Goal: Task Accomplishment & Management: Use online tool/utility

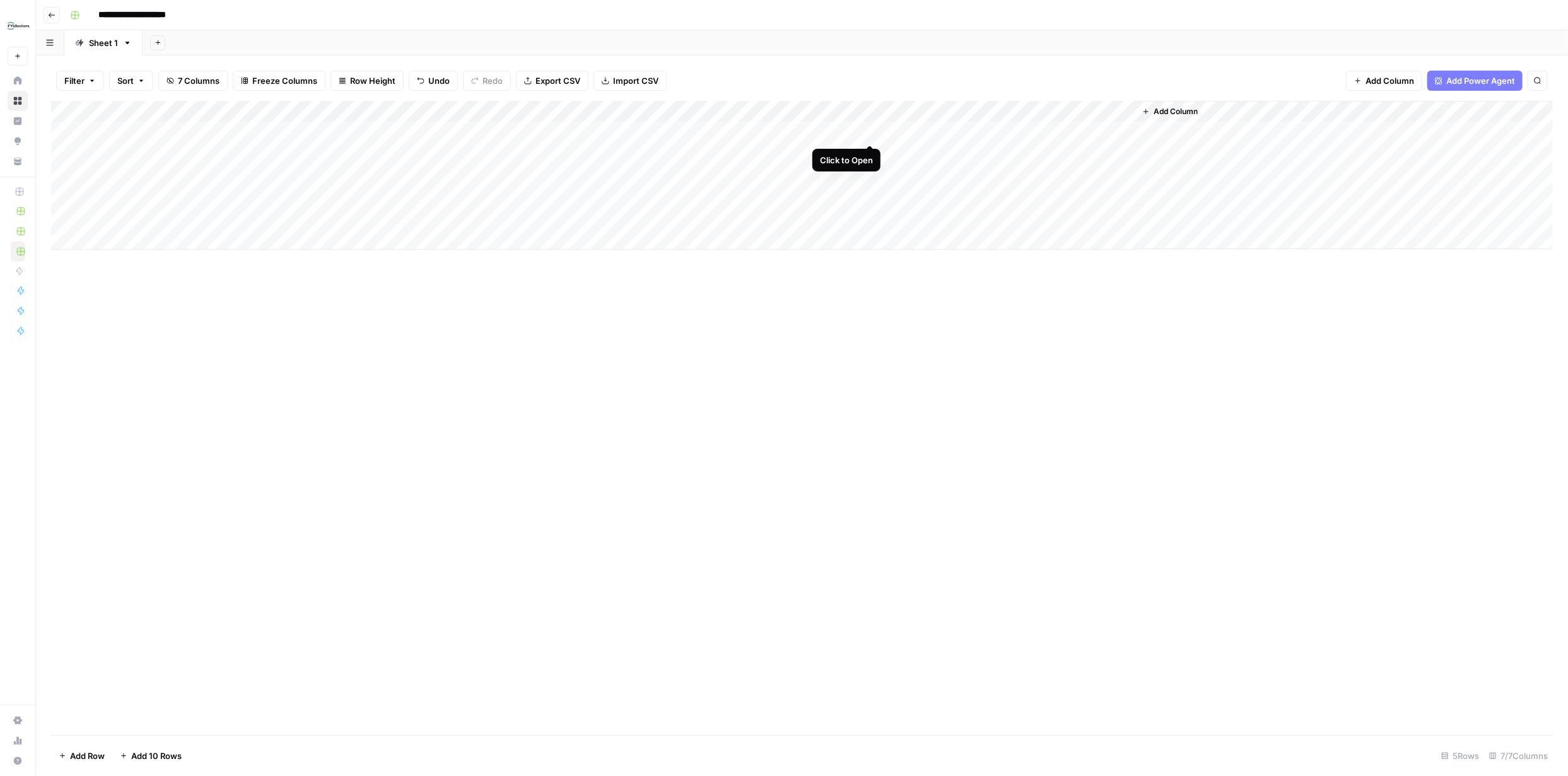
click at [870, 130] on div "Add Column" at bounding box center [802, 175] width 1502 height 149
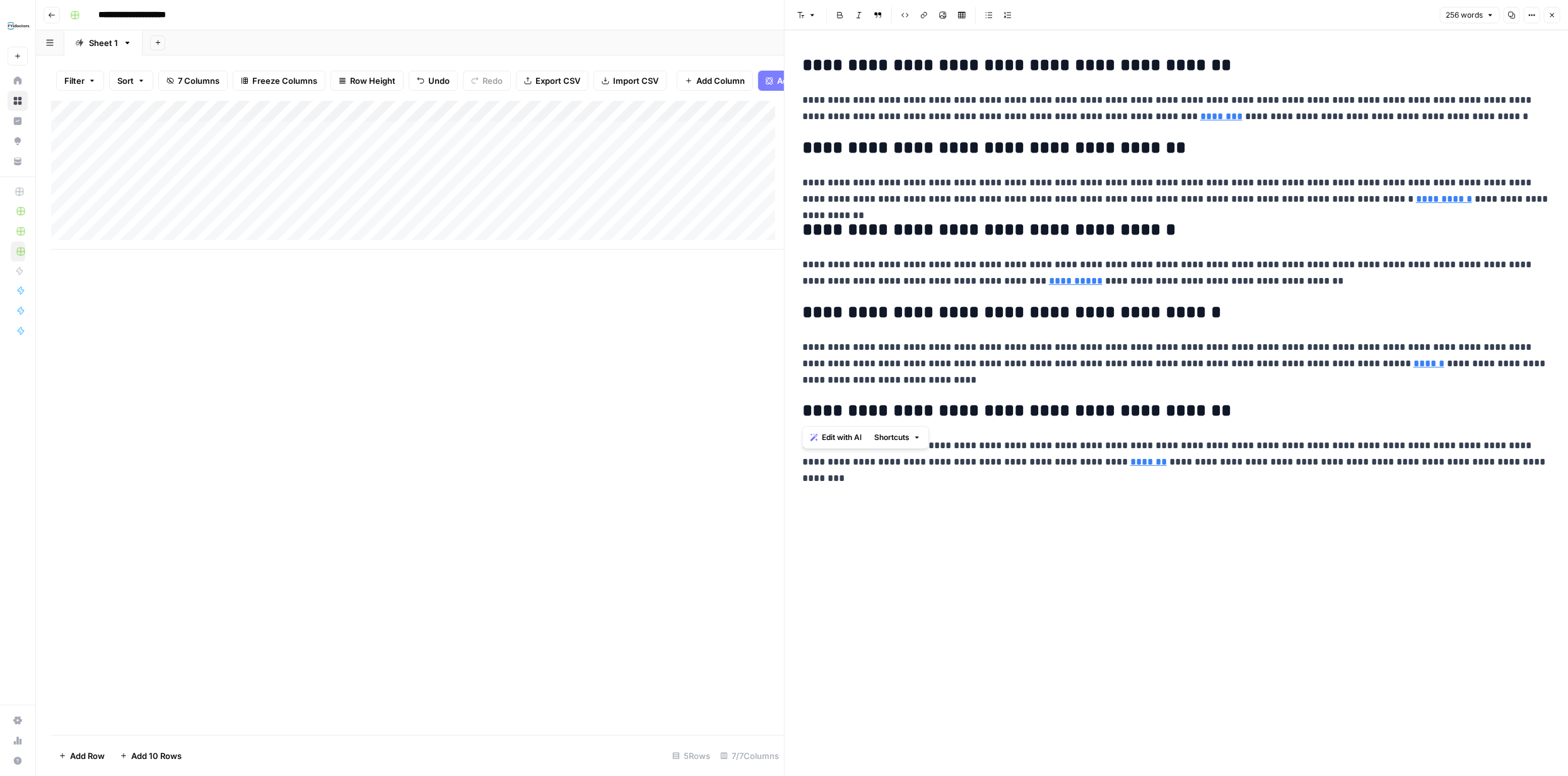
drag, startPoint x: 804, startPoint y: 63, endPoint x: 1195, endPoint y: 412, distance: 524.1
click at [1195, 412] on div "**********" at bounding box center [1176, 263] width 763 height 425
drag, startPoint x: 1100, startPoint y: 317, endPoint x: 1034, endPoint y: 554, distance: 246.0
click at [1034, 554] on div "**********" at bounding box center [1176, 403] width 763 height 746
click at [742, 118] on div "Add Column" at bounding box center [417, 175] width 733 height 149
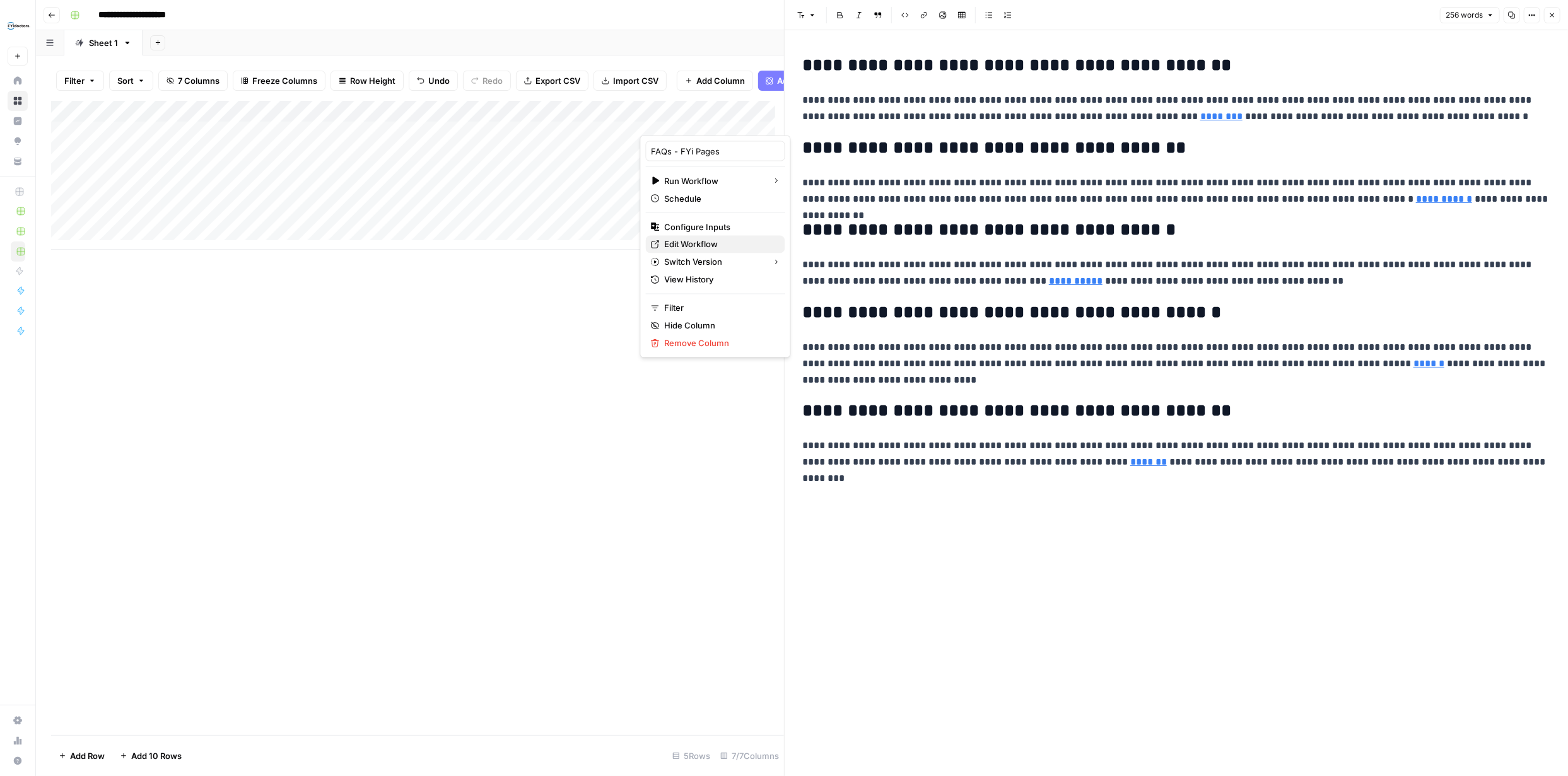
click at [698, 242] on span "Edit Workflow" at bounding box center [719, 244] width 110 height 12
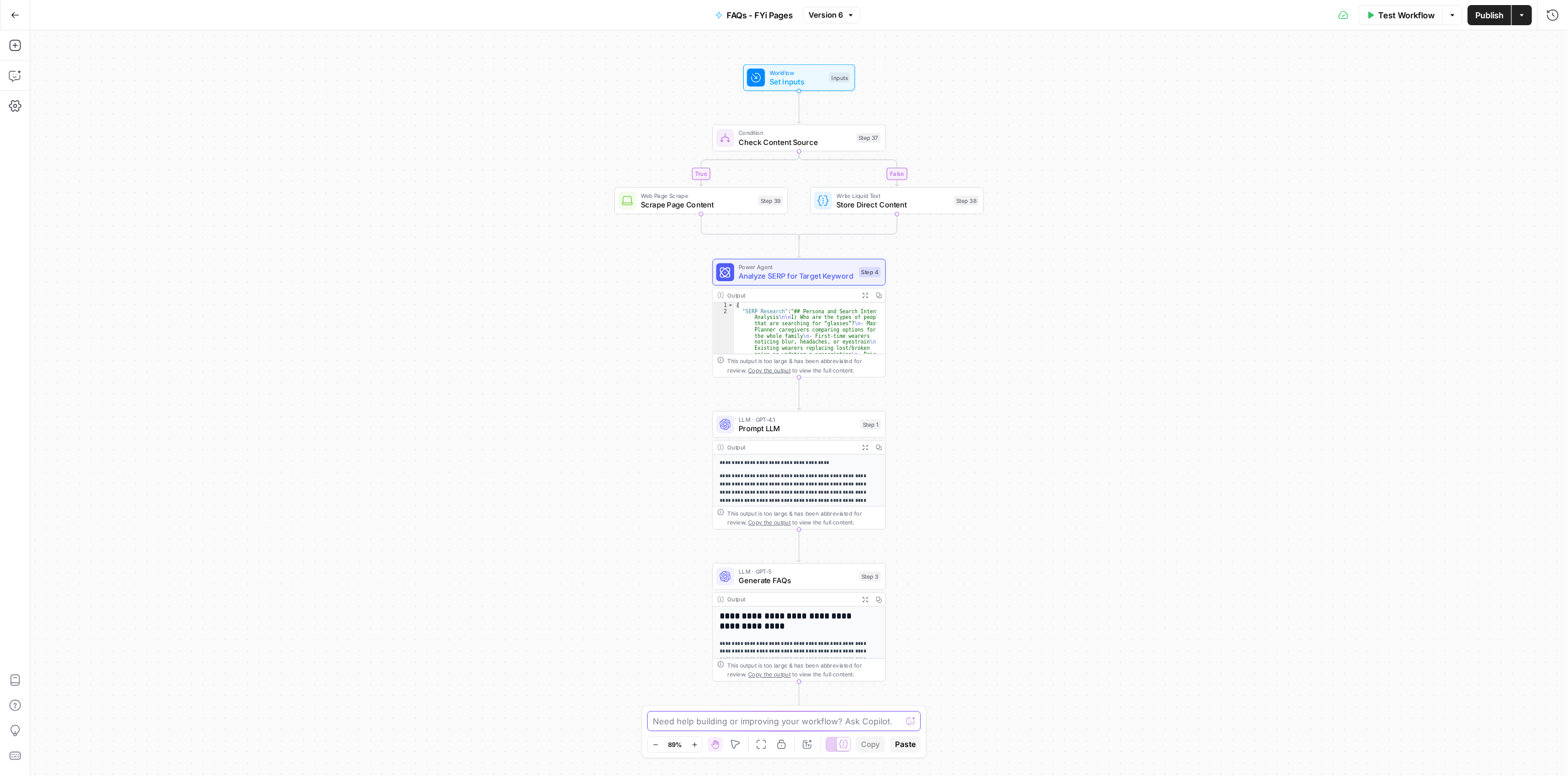
click at [830, 719] on textarea at bounding box center [777, 721] width 248 height 12
type textarea "Add this to the prompt: FAQs should not just follow only the keyword or the tit…"
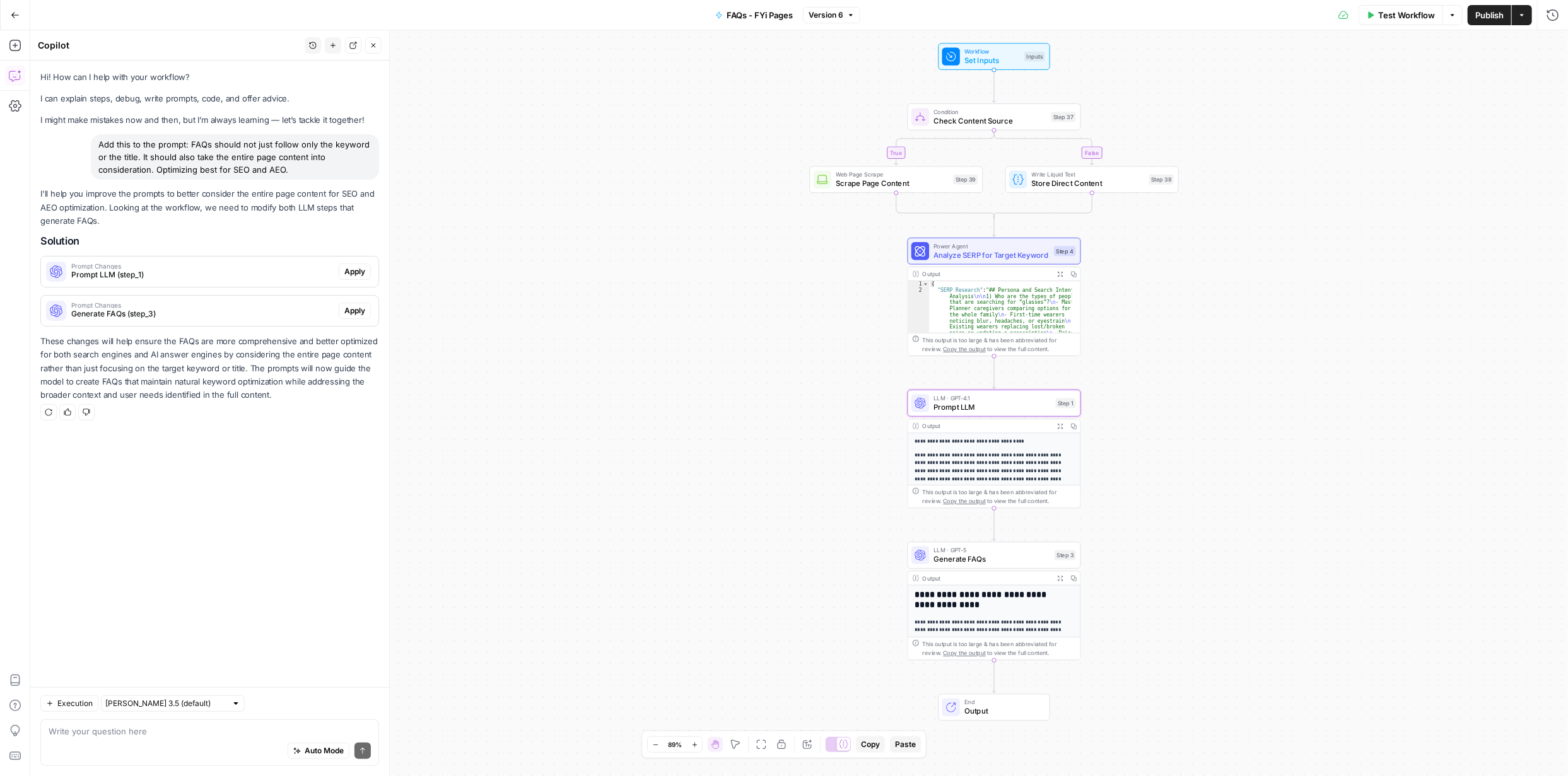
click at [358, 274] on span "Apply" at bounding box center [355, 271] width 21 height 11
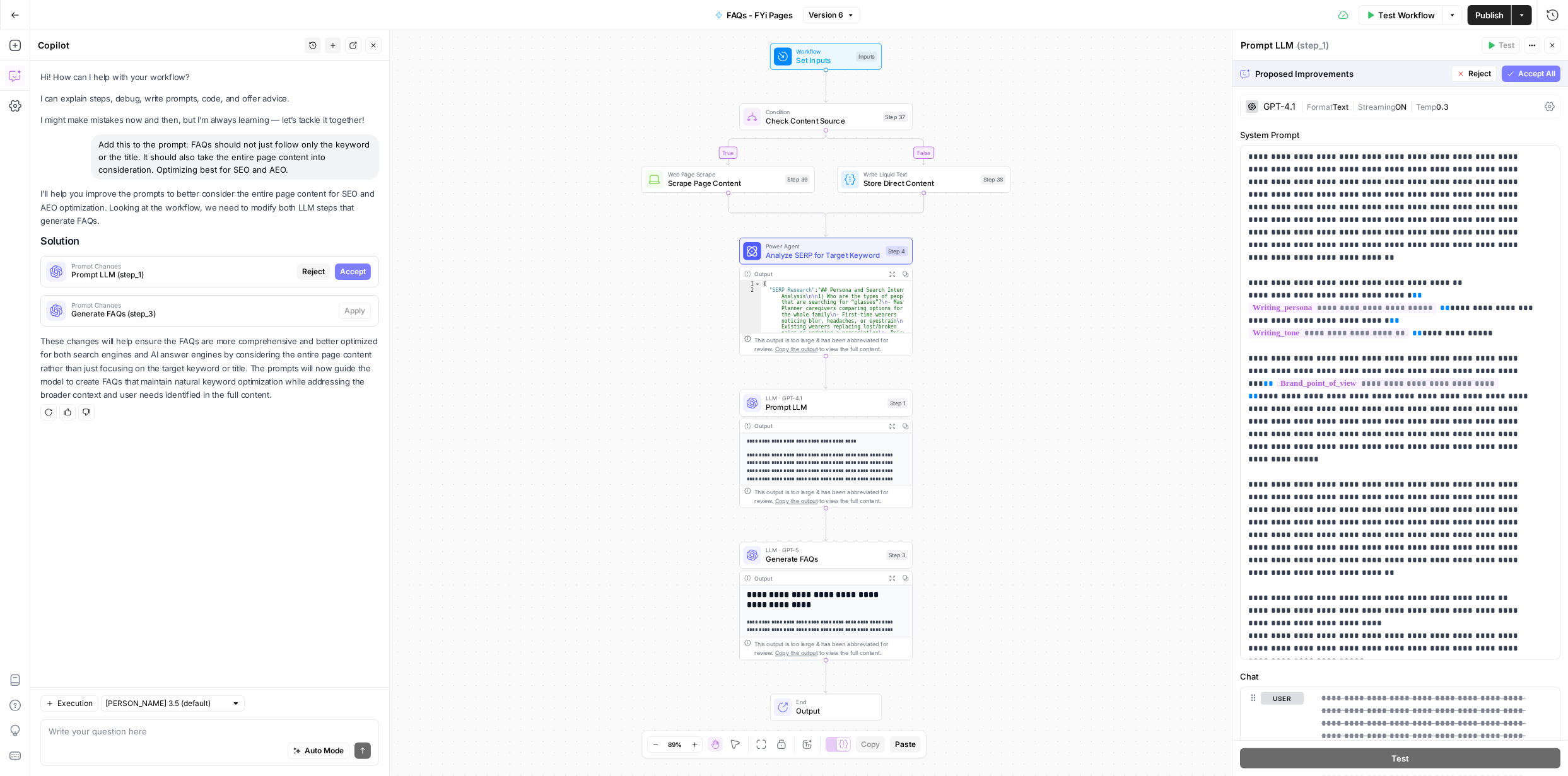
click at [1507, 68] on button "Accept All" at bounding box center [1531, 74] width 59 height 16
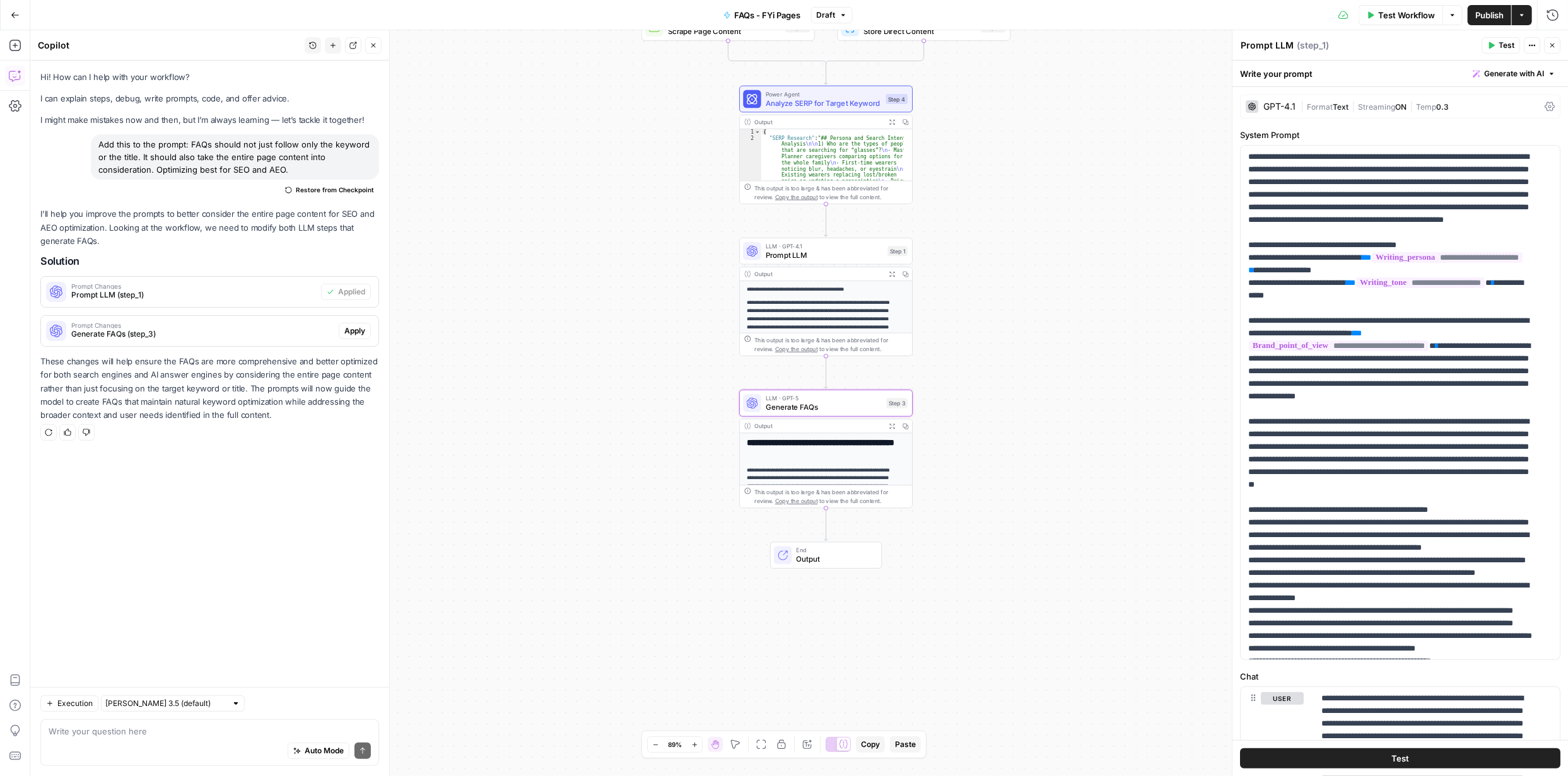
click at [357, 330] on span "Apply" at bounding box center [355, 330] width 21 height 11
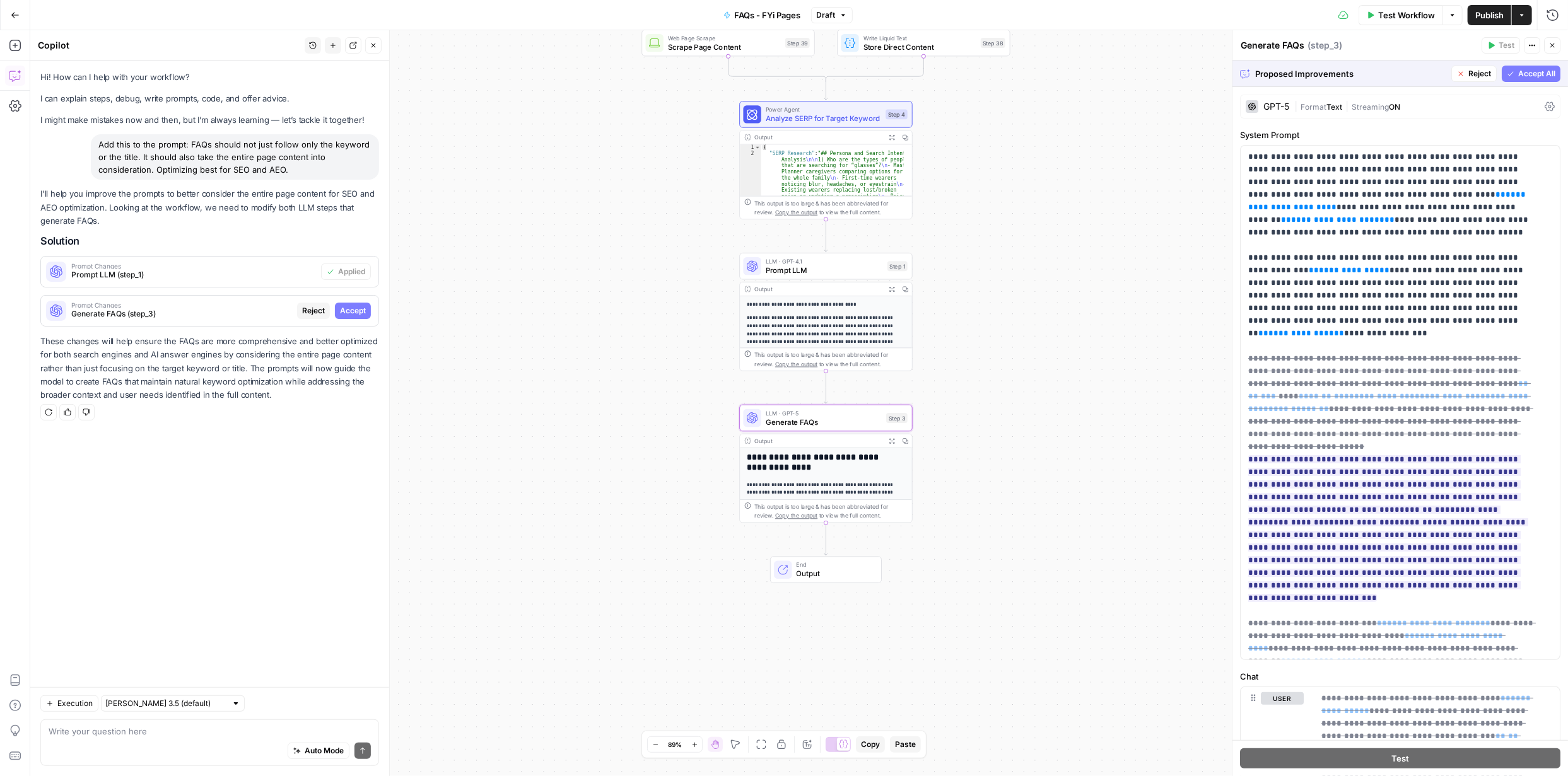
click at [349, 309] on span "Accept" at bounding box center [353, 310] width 26 height 11
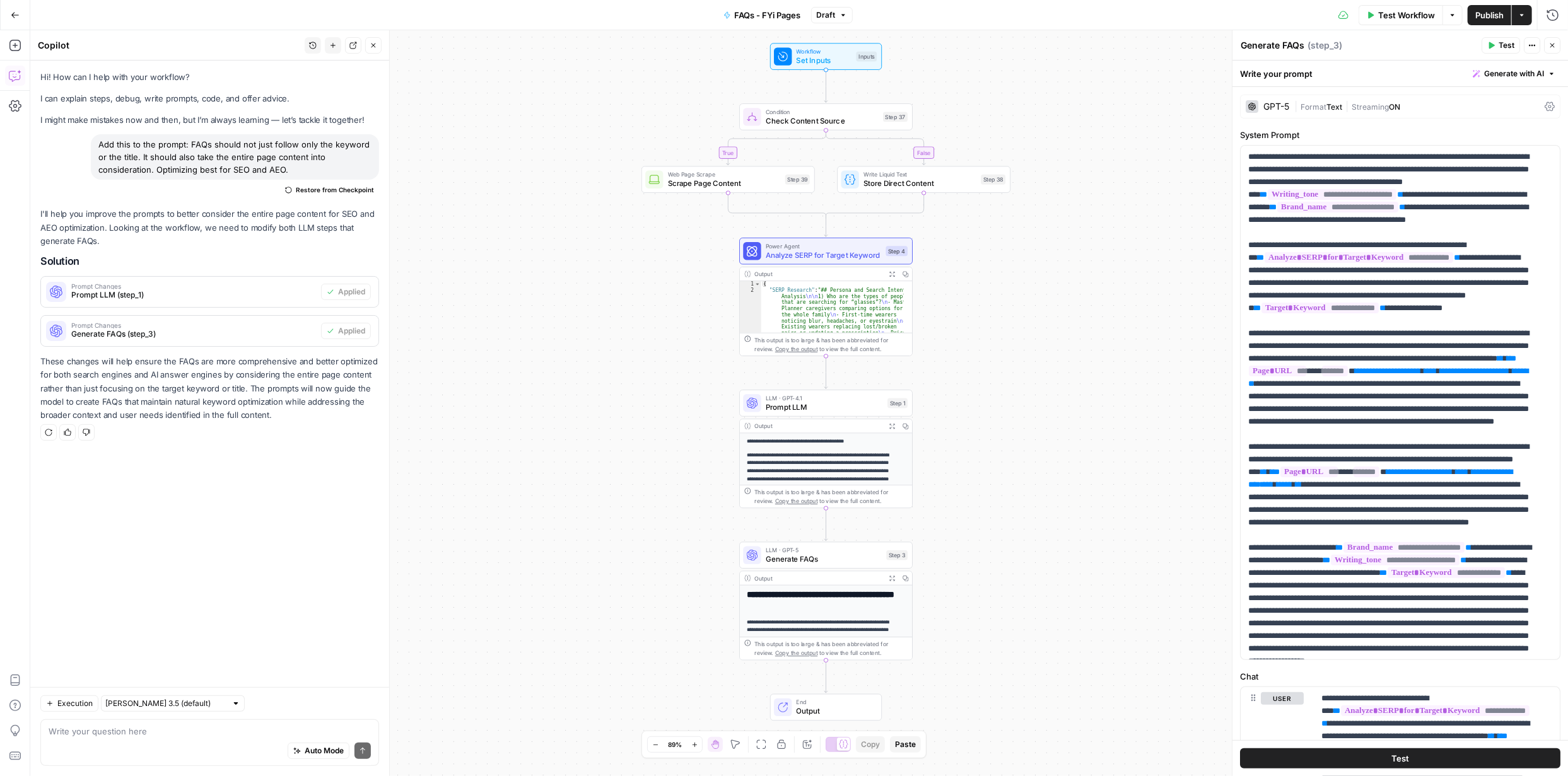
click at [1482, 11] on span "Publish" at bounding box center [1490, 15] width 29 height 12
click at [1391, 756] on span "Test" at bounding box center [1400, 758] width 18 height 12
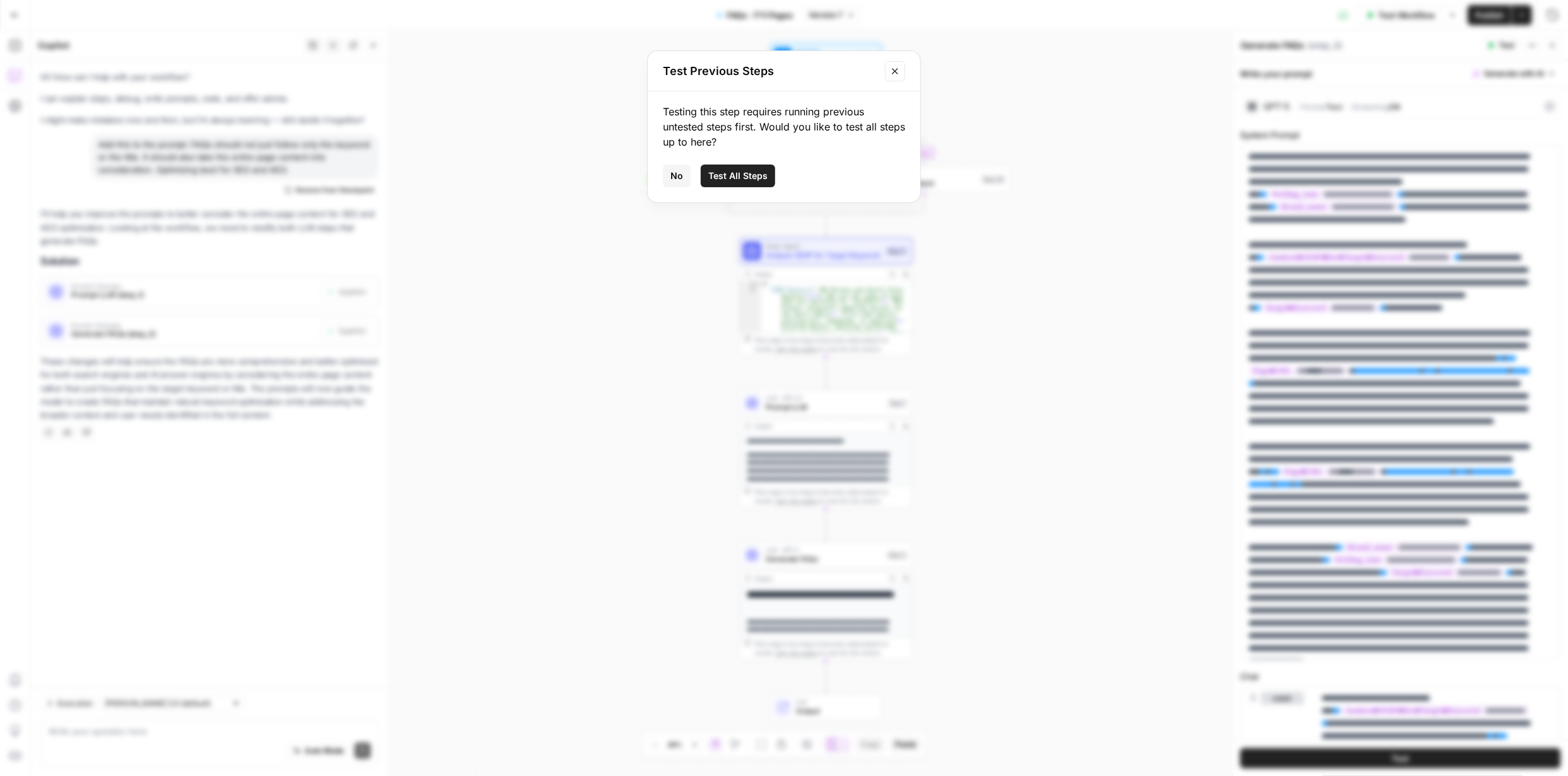
click at [747, 175] on span "Test All Steps" at bounding box center [738, 175] width 59 height 12
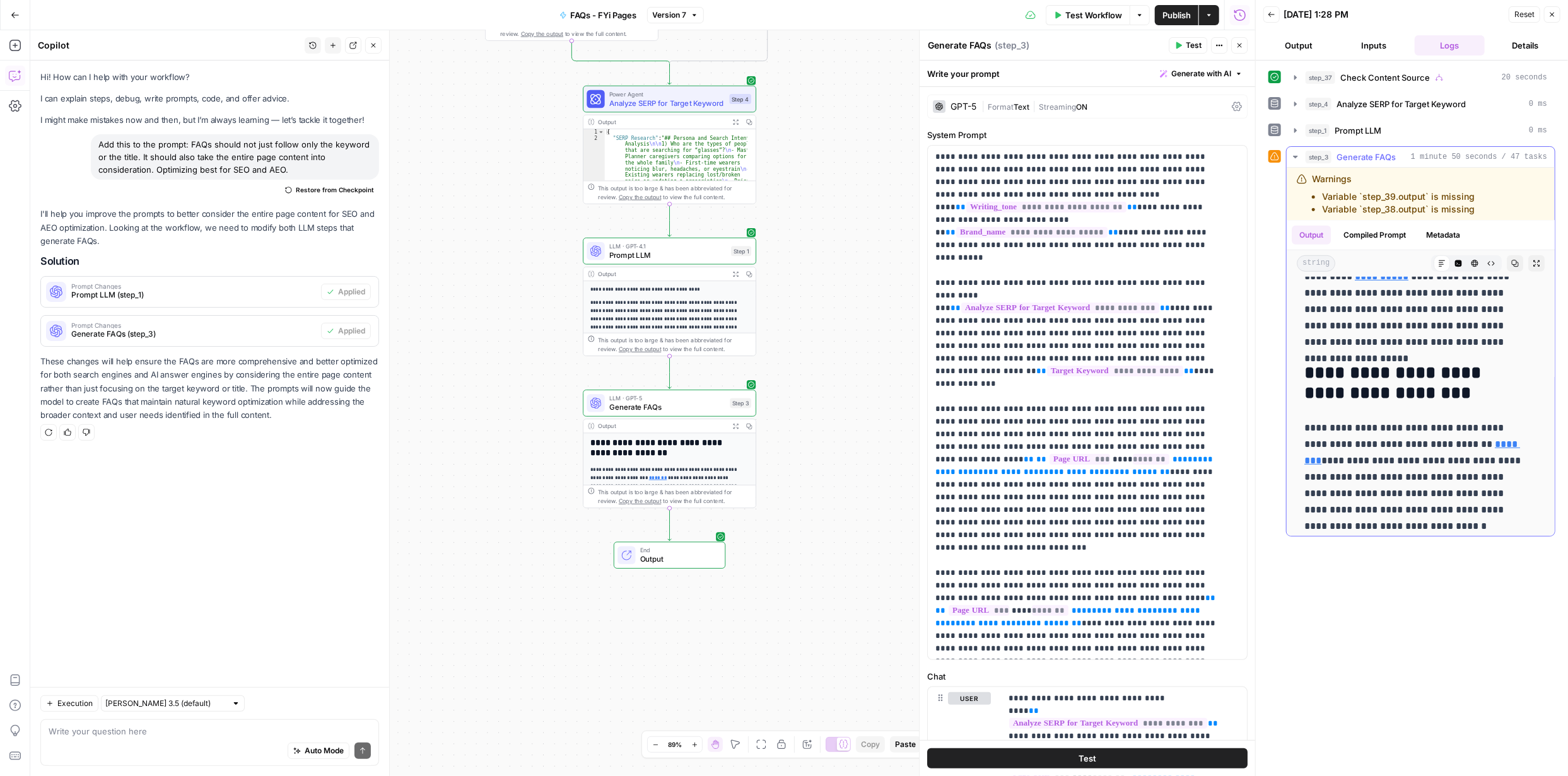
scroll to position [654, 0]
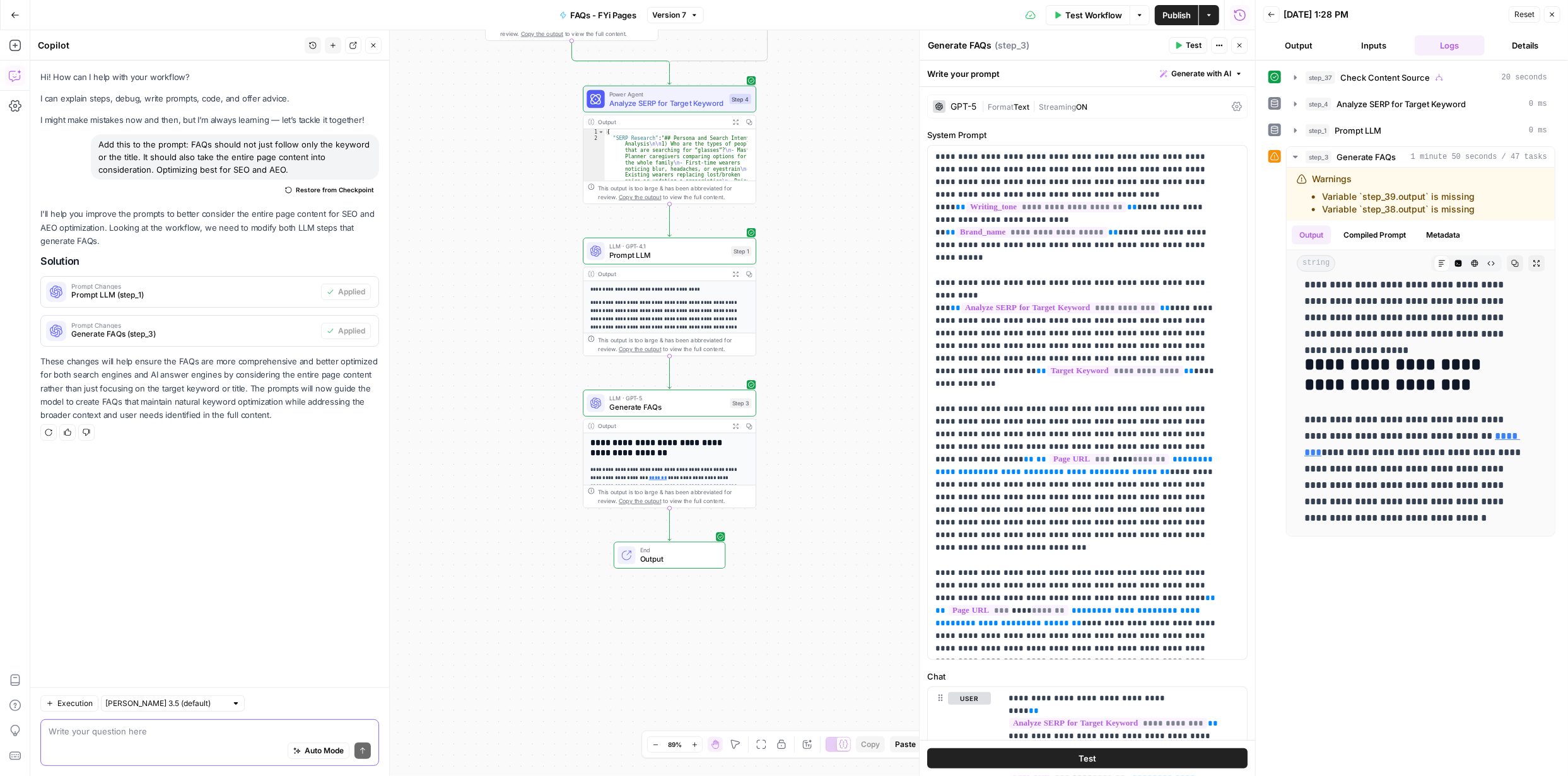
click at [216, 732] on textarea at bounding box center [210, 731] width 323 height 12
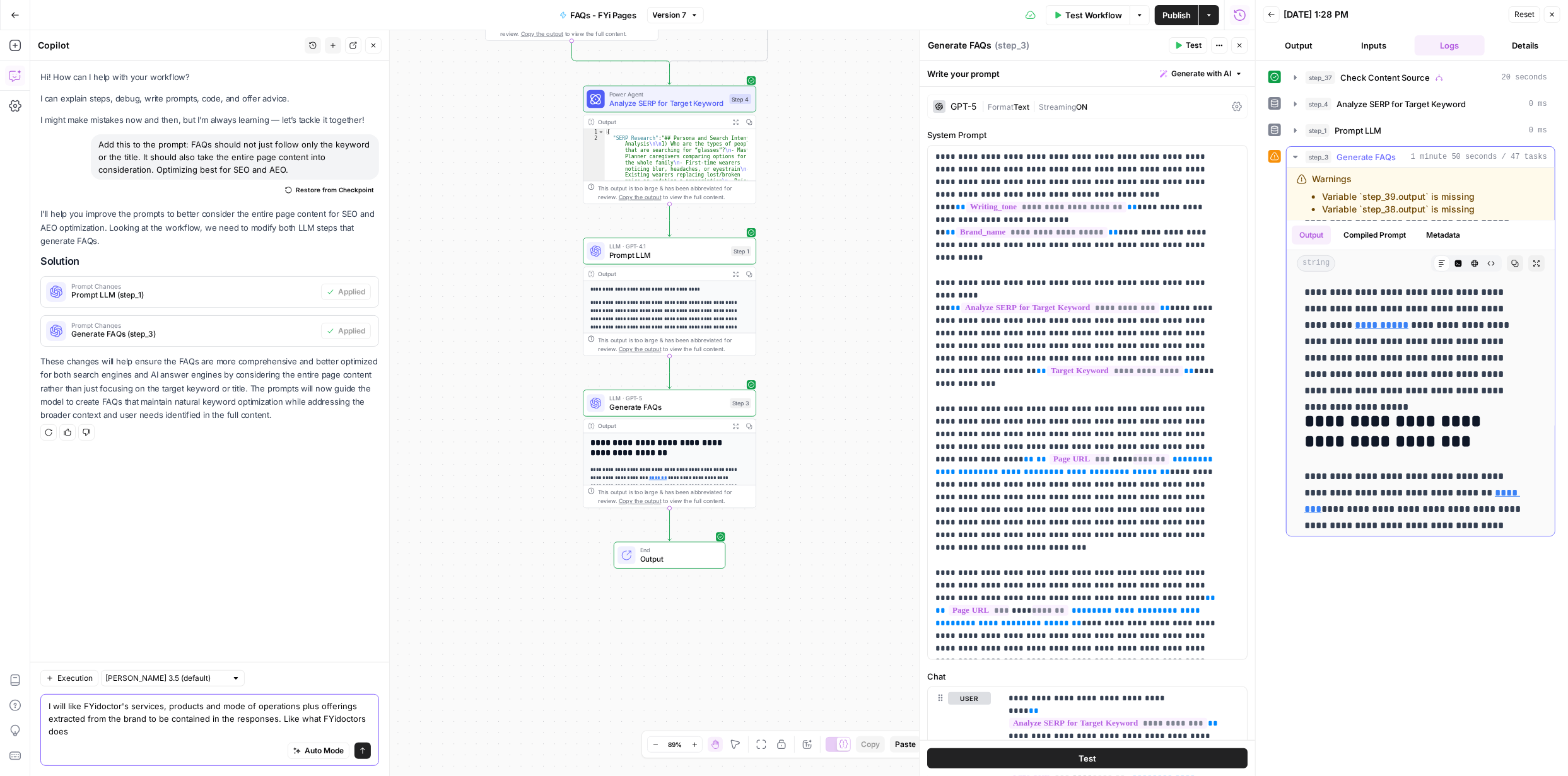
scroll to position [527, 0]
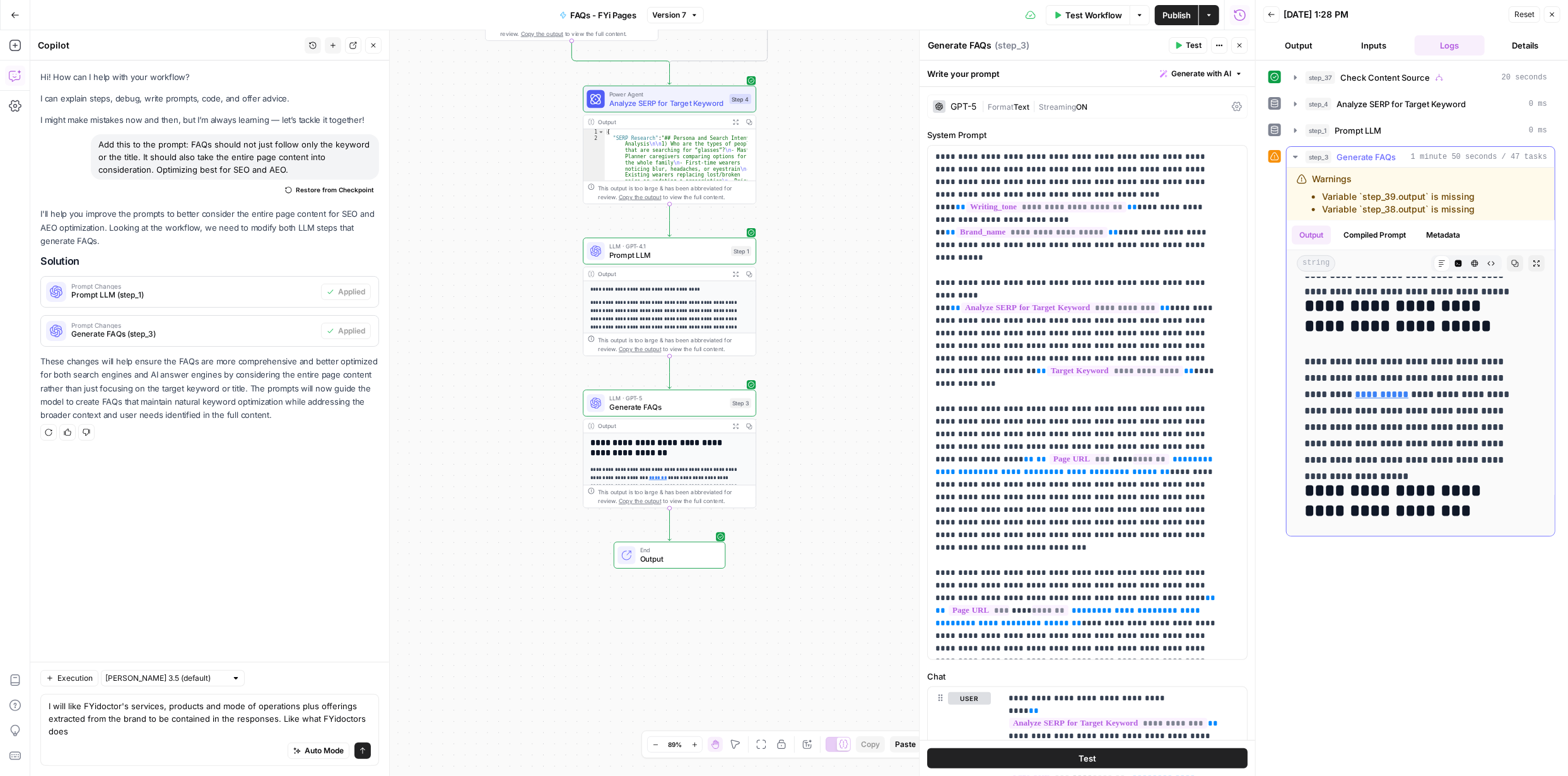
drag, startPoint x: 1417, startPoint y: 323, endPoint x: 1305, endPoint y: 302, distance: 114.0
click at [1305, 302] on h2 "**********" at bounding box center [1416, 317] width 224 height 40
copy h2 "**********"
click at [166, 732] on textarea "I will like FYidoctor's services, products and mode of operations plus offering…" at bounding box center [210, 719] width 323 height 38
paste textarea "Do blue light glasses help with screens?"
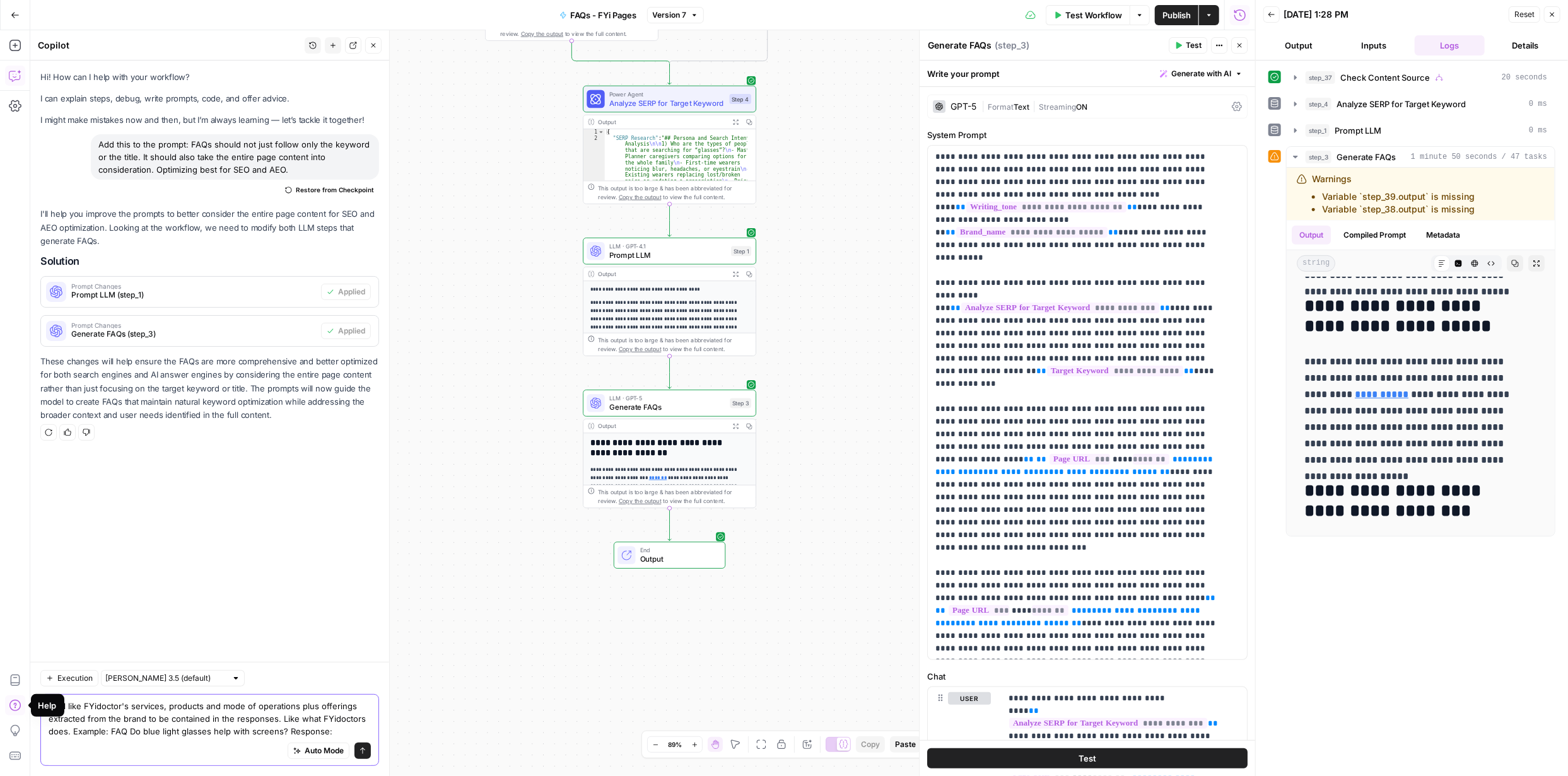
click at [340, 734] on textarea "I will like FYidoctor's services, products and mode of operations plus offering…" at bounding box center [210, 719] width 323 height 38
paste textarea "FYidoctors offers Hi-Def Blue coating that reduces glare and may help with scre…"
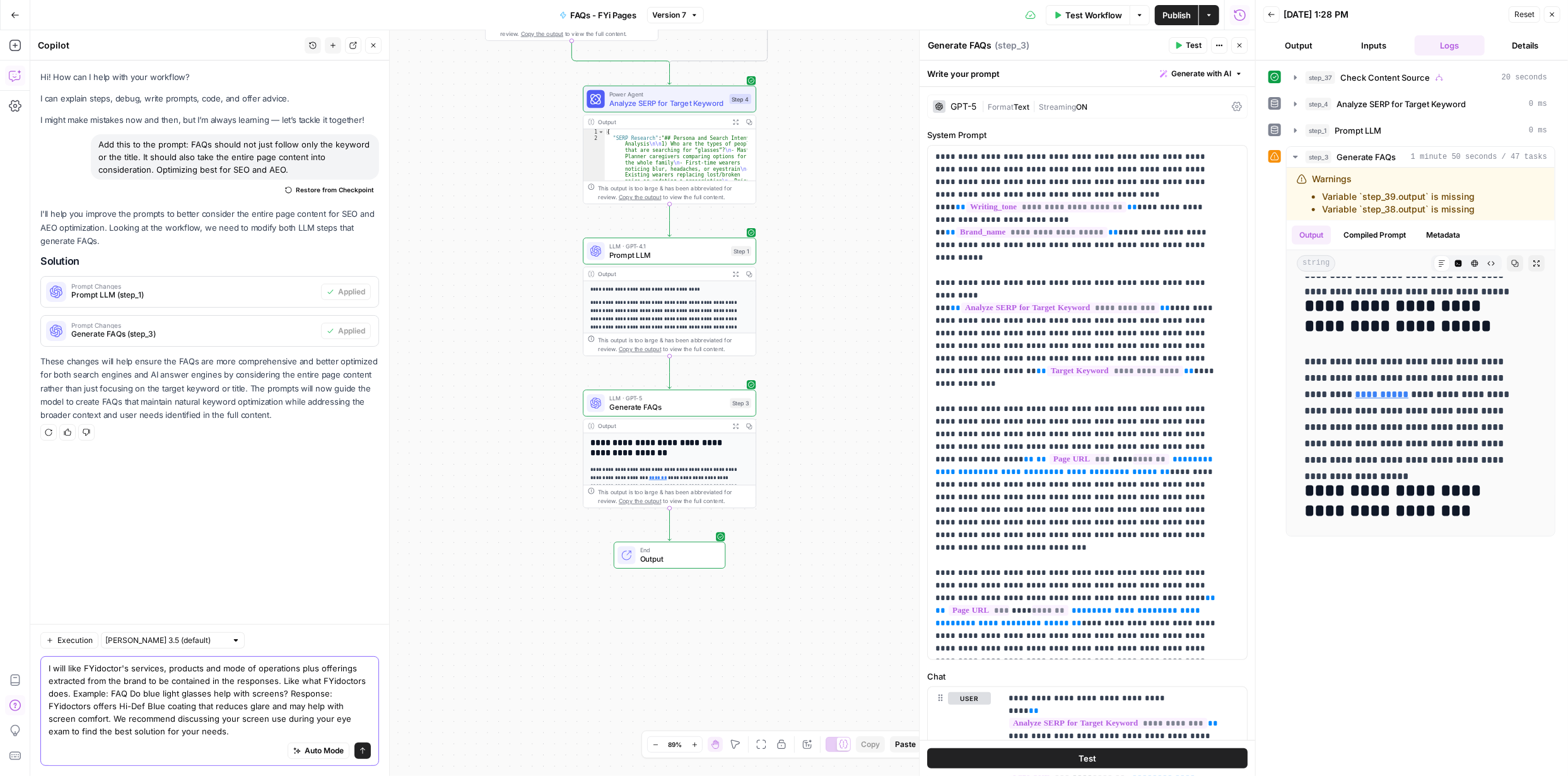
type textarea "I will like FYidoctor's services, products and mode of operations plus offering…"
click at [364, 750] on icon "submit" at bounding box center [363, 751] width 5 height 7
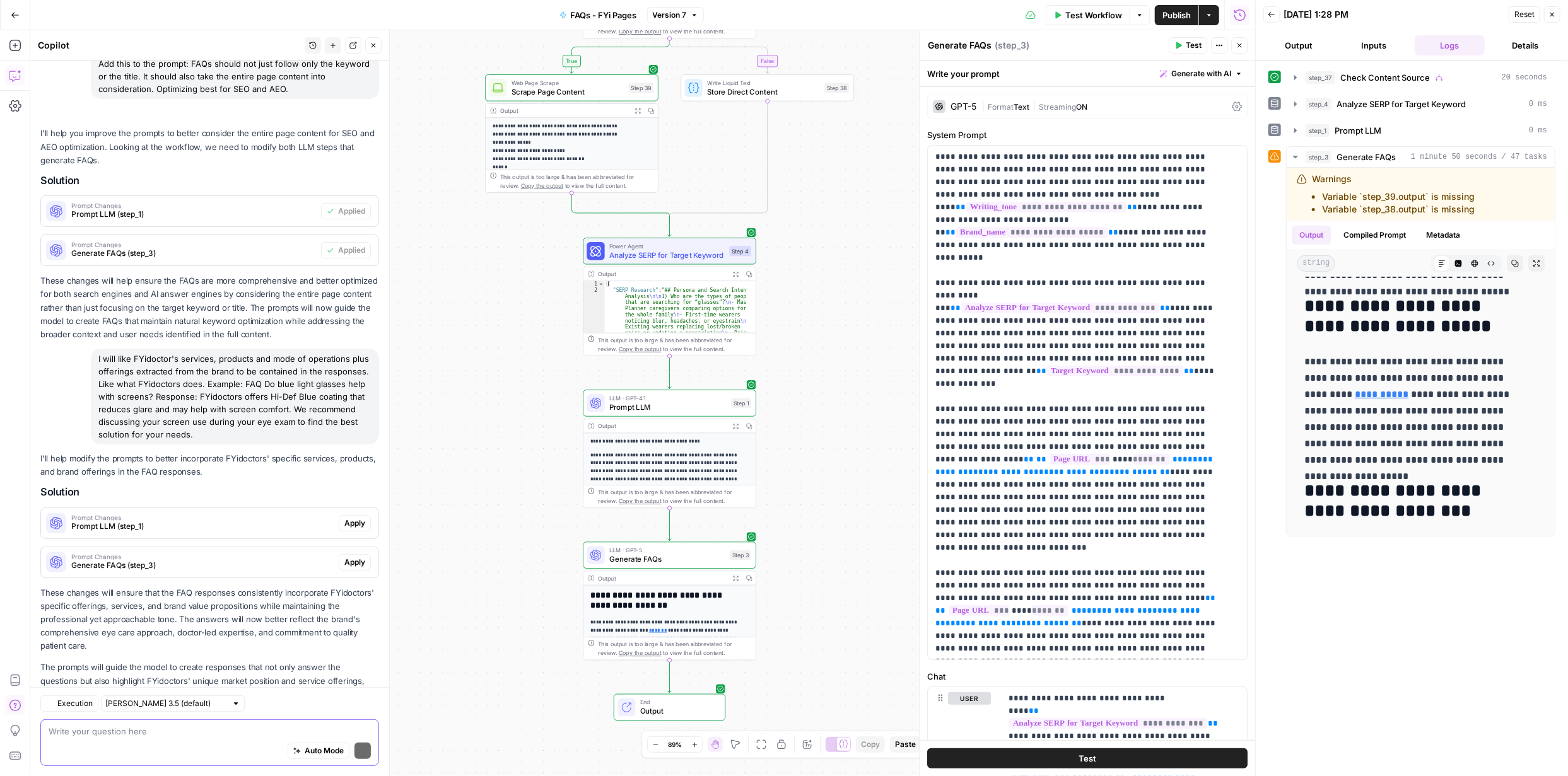
scroll to position [137, 0]
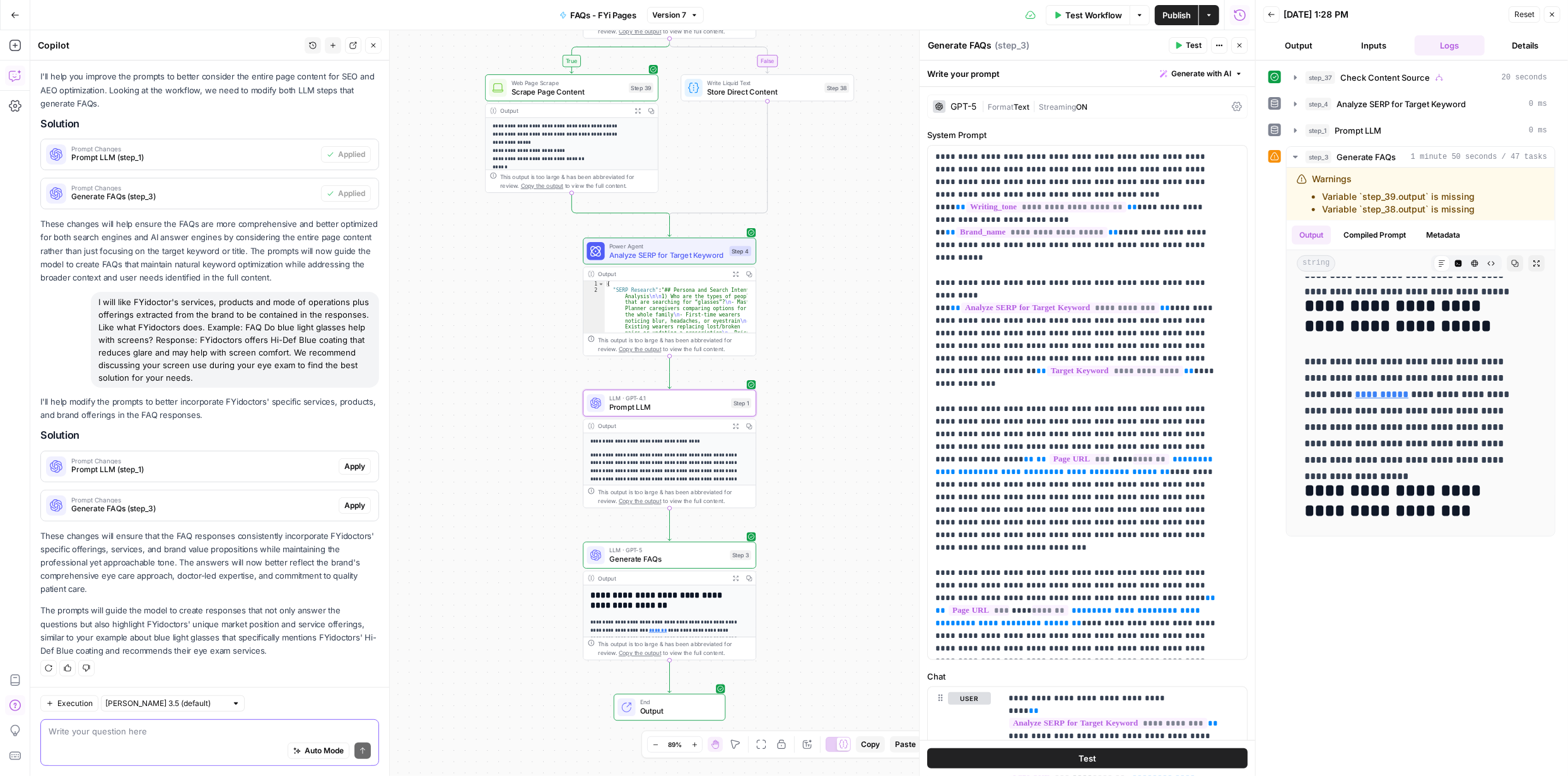
click at [344, 463] on span "Apply" at bounding box center [355, 466] width 21 height 11
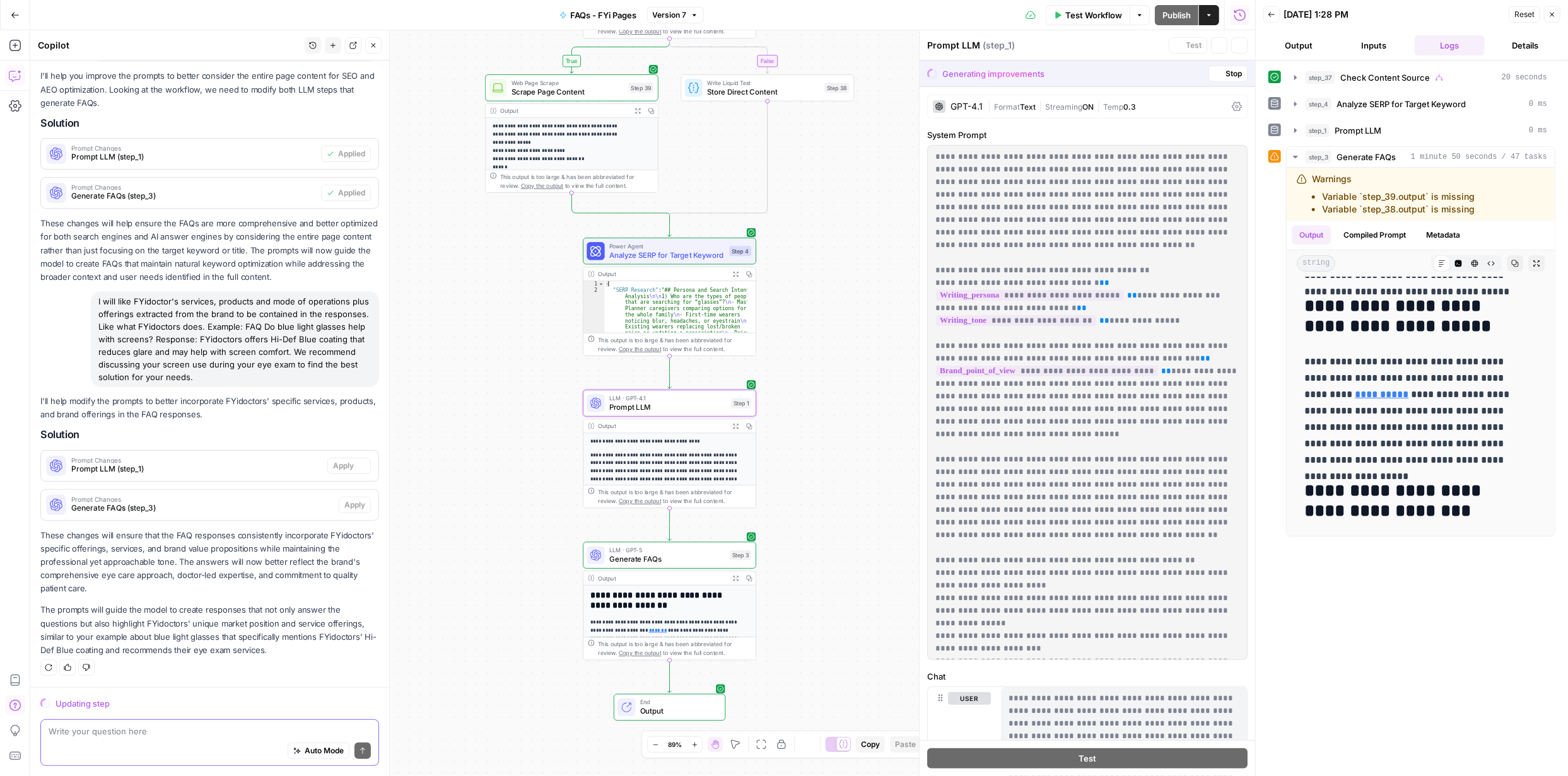
scroll to position [117, 0]
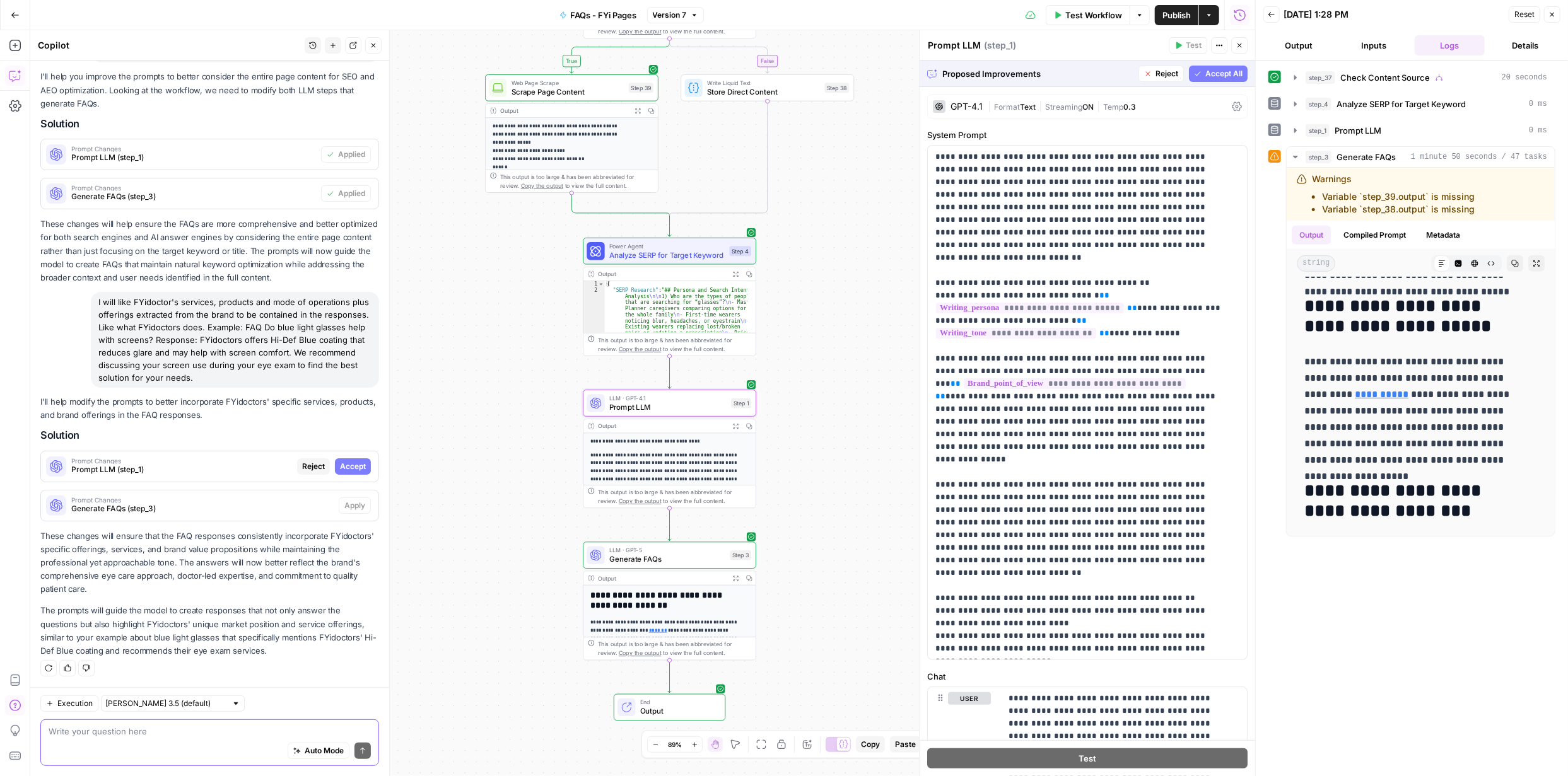
click at [340, 463] on span "Accept" at bounding box center [353, 466] width 26 height 11
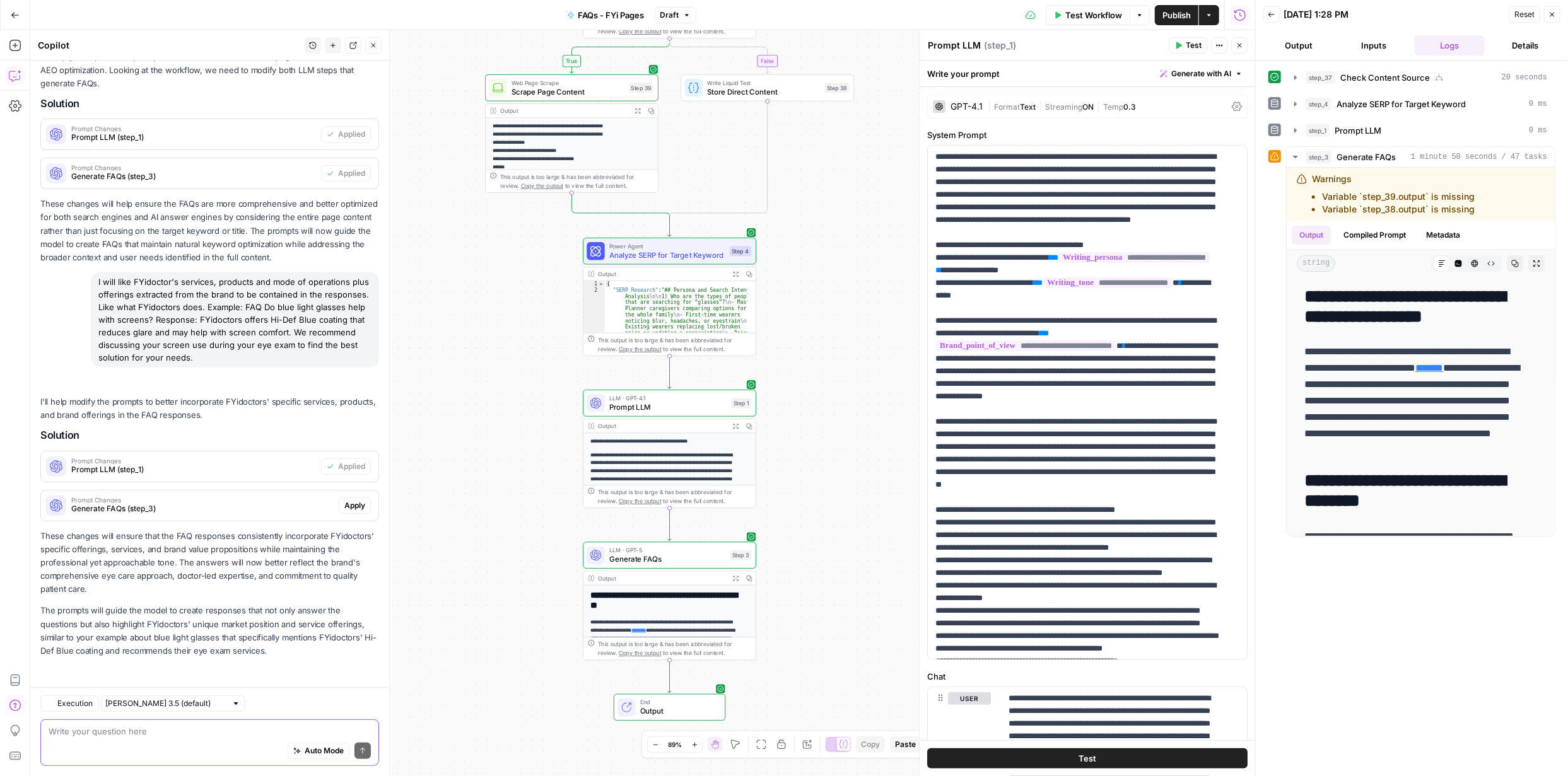
scroll to position [158, 0]
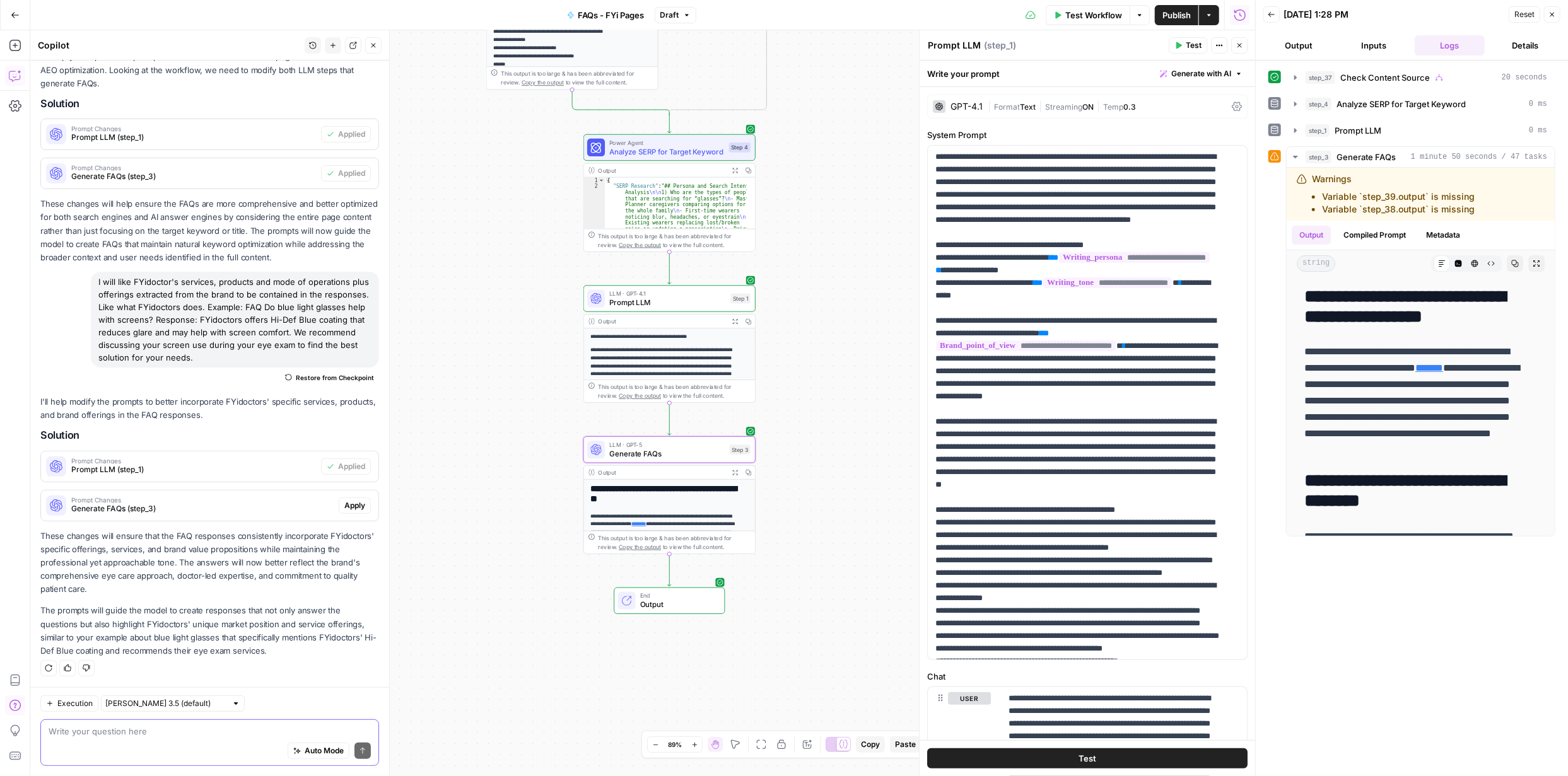
click at [350, 503] on span "Apply" at bounding box center [355, 505] width 21 height 11
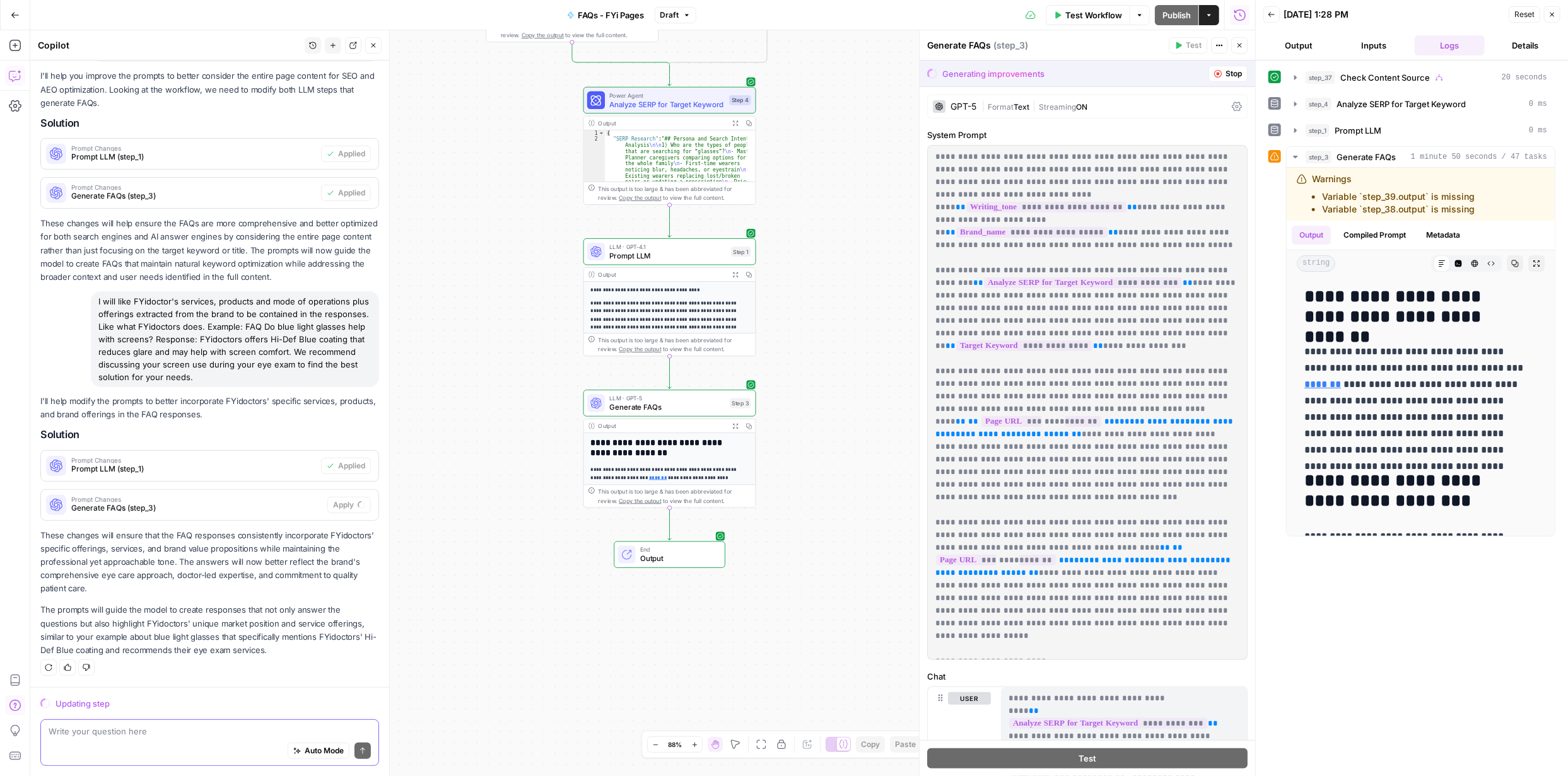
scroll to position [117, 0]
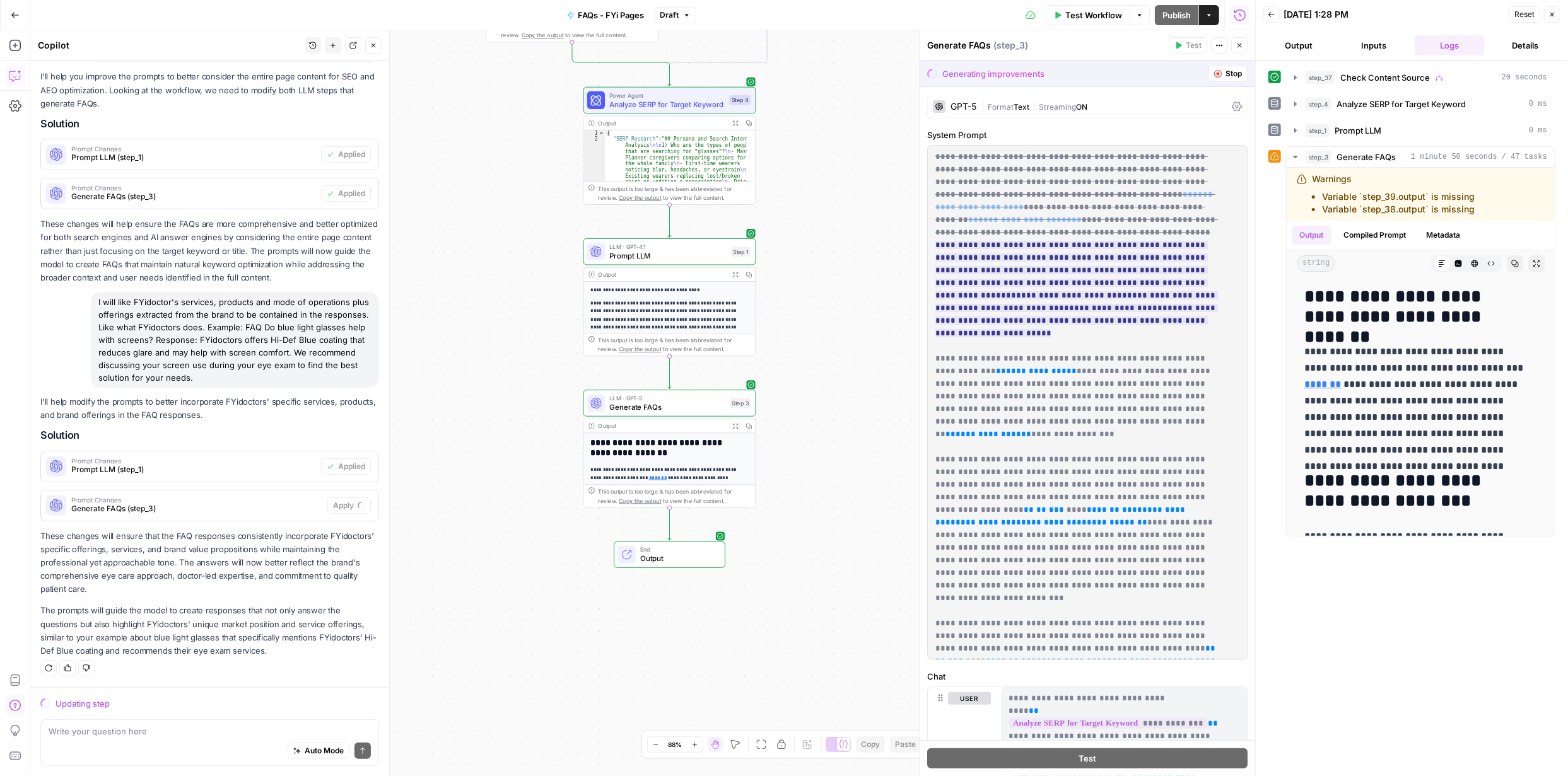
scroll to position [117, 0]
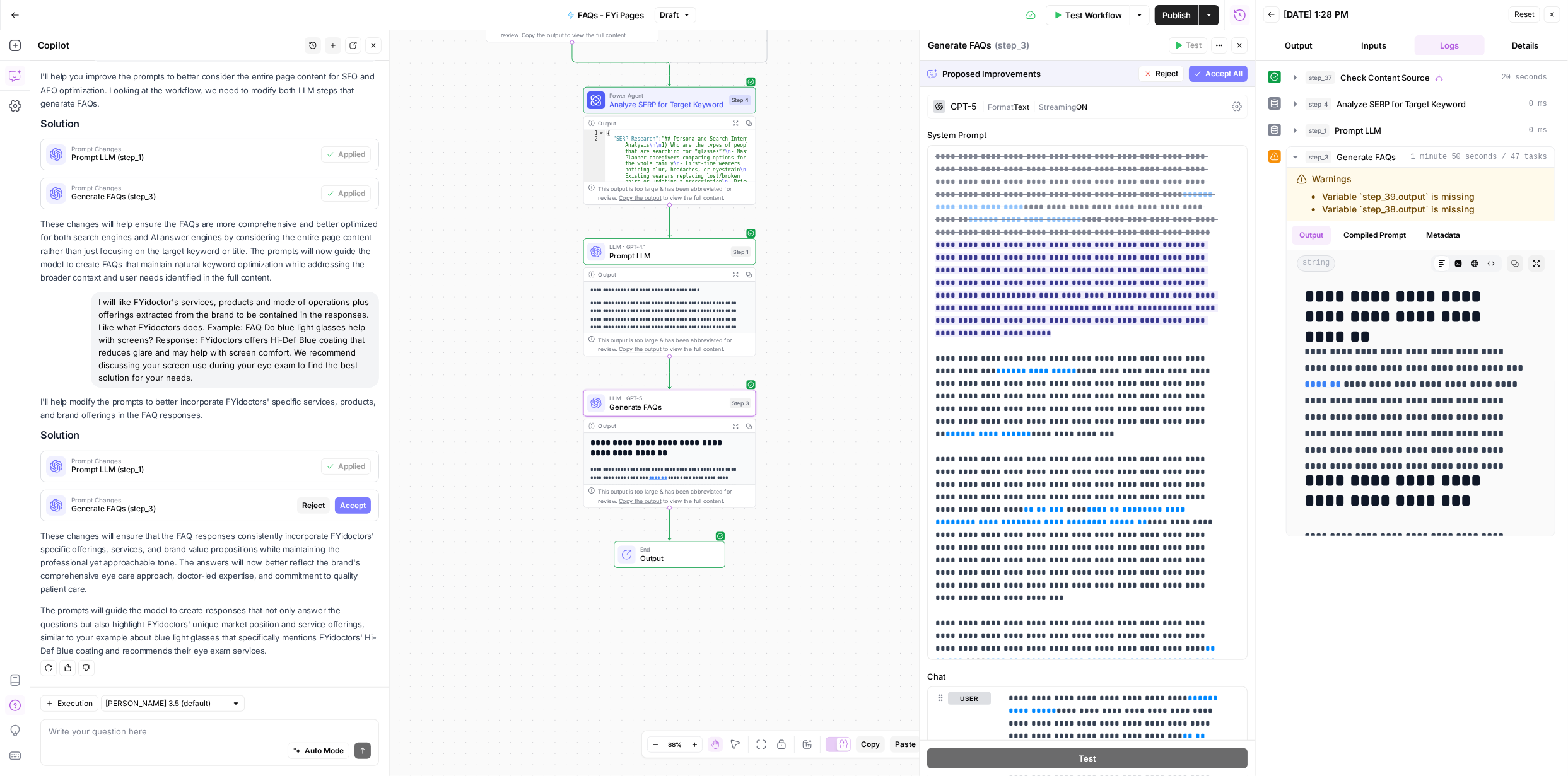
click at [345, 502] on span "Accept" at bounding box center [353, 505] width 26 height 11
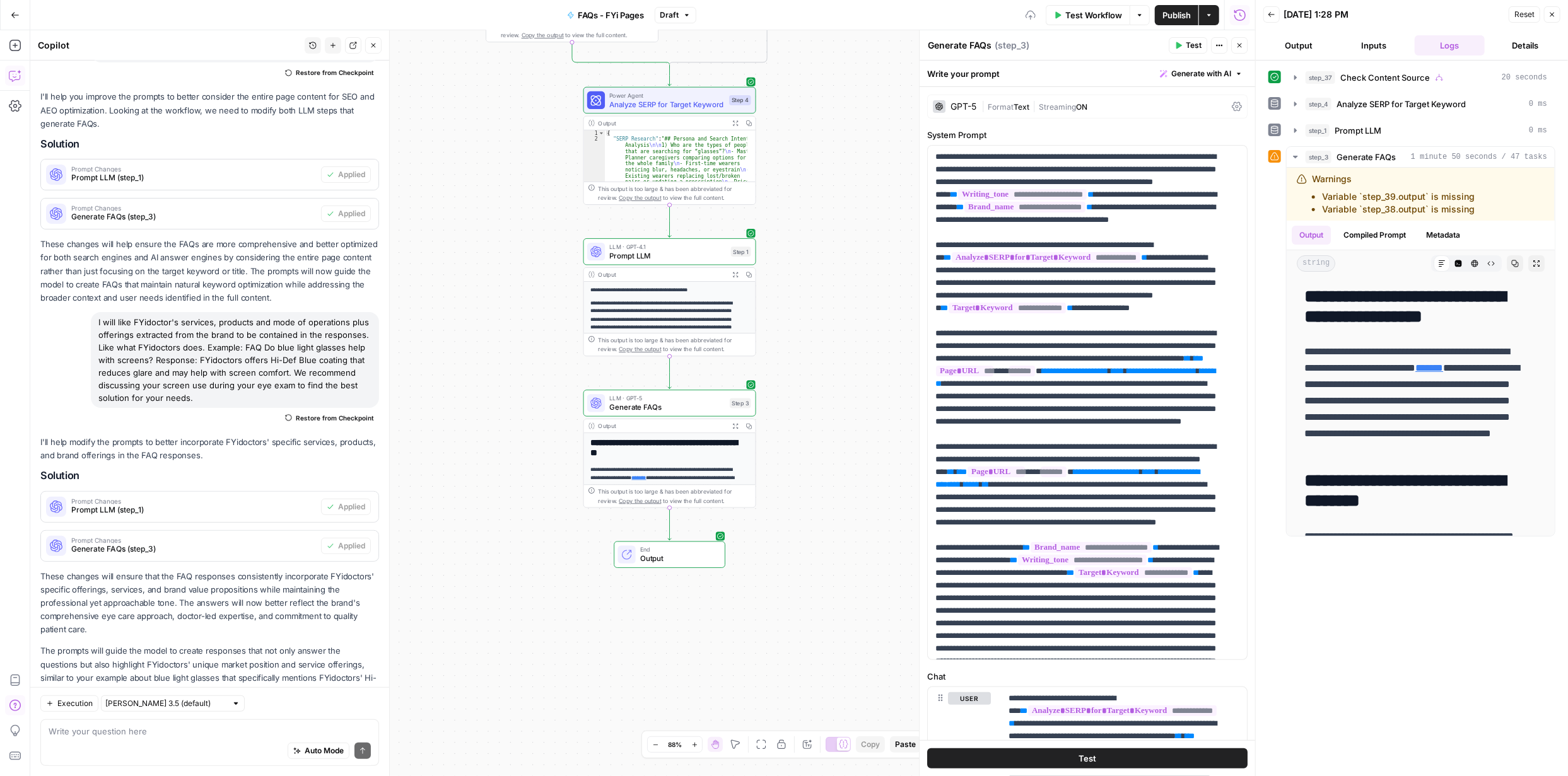
scroll to position [158, 0]
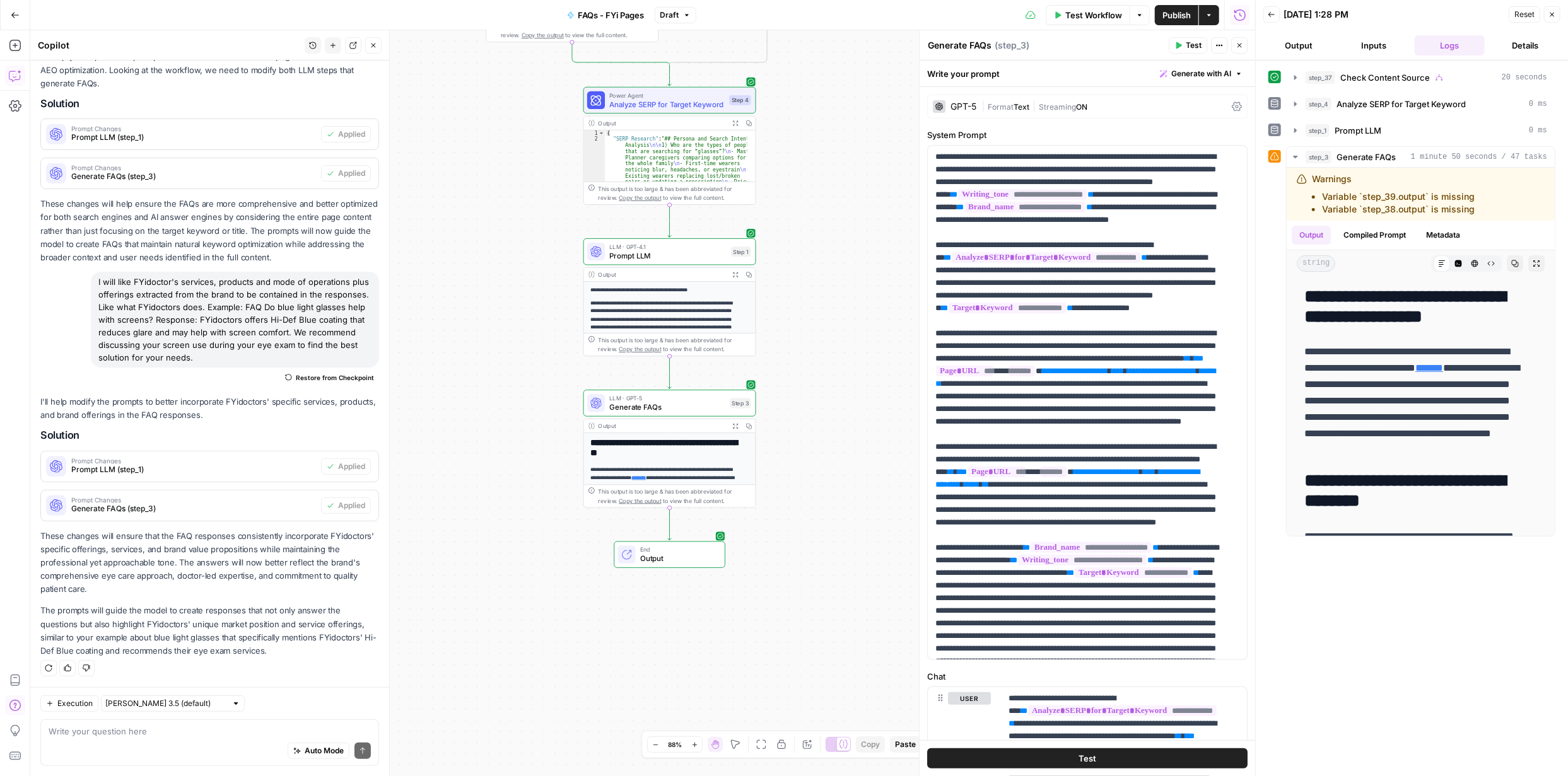
click at [1170, 10] on span "Publish" at bounding box center [1177, 15] width 29 height 12
click at [1079, 758] on span "Test" at bounding box center [1087, 758] width 18 height 12
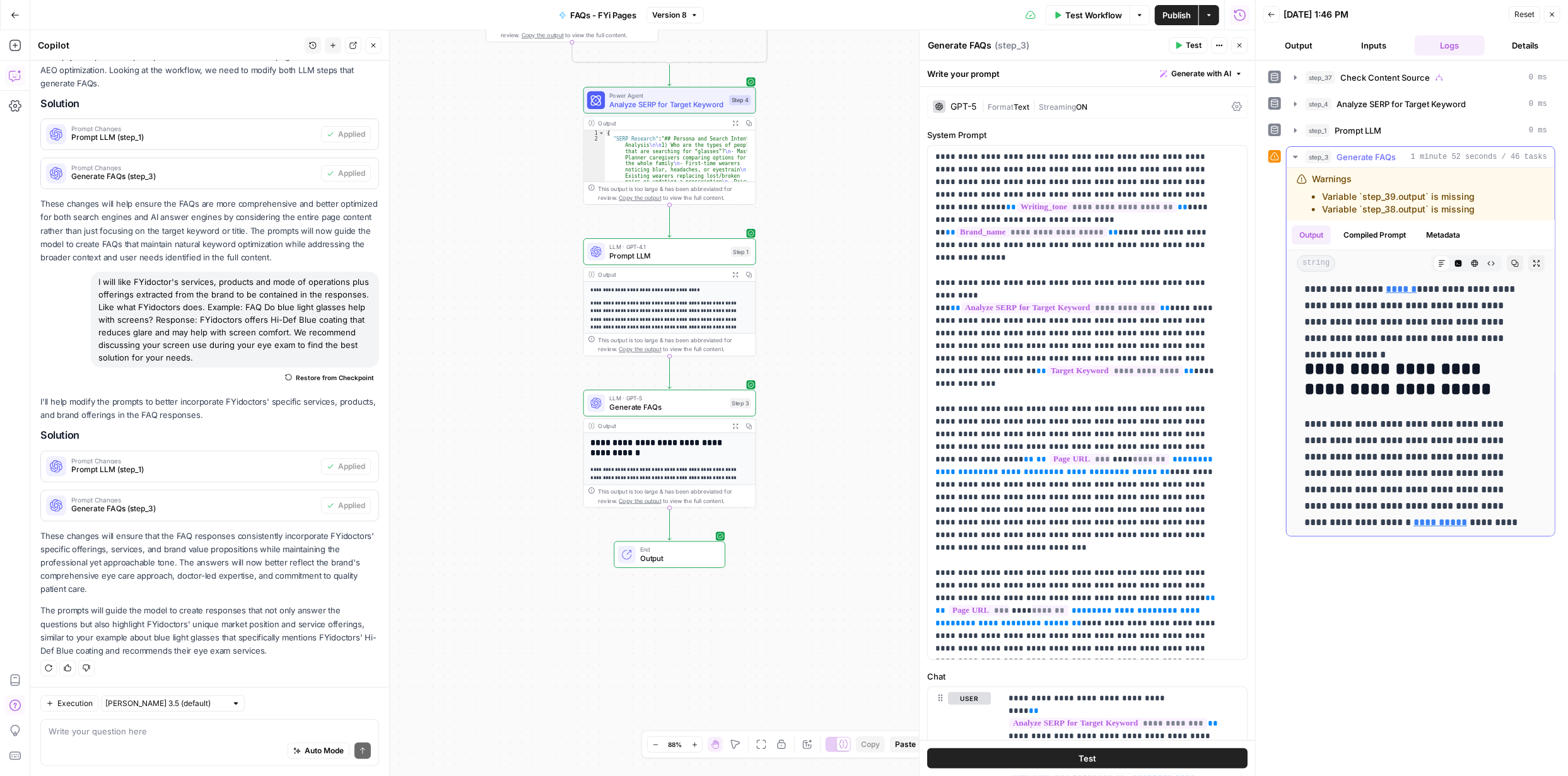
scroll to position [654, 0]
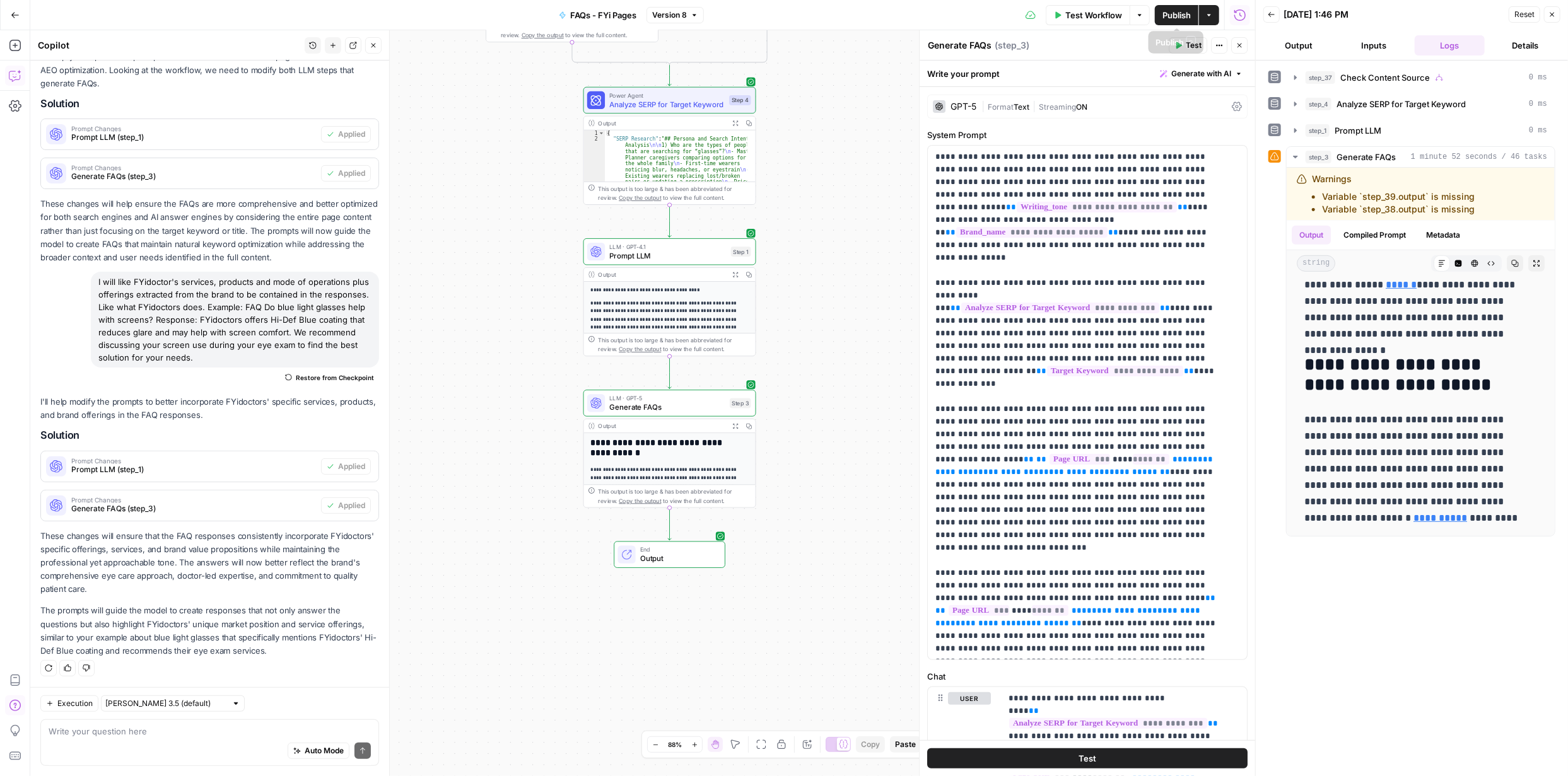
click at [1177, 13] on span "Publish" at bounding box center [1177, 15] width 29 height 12
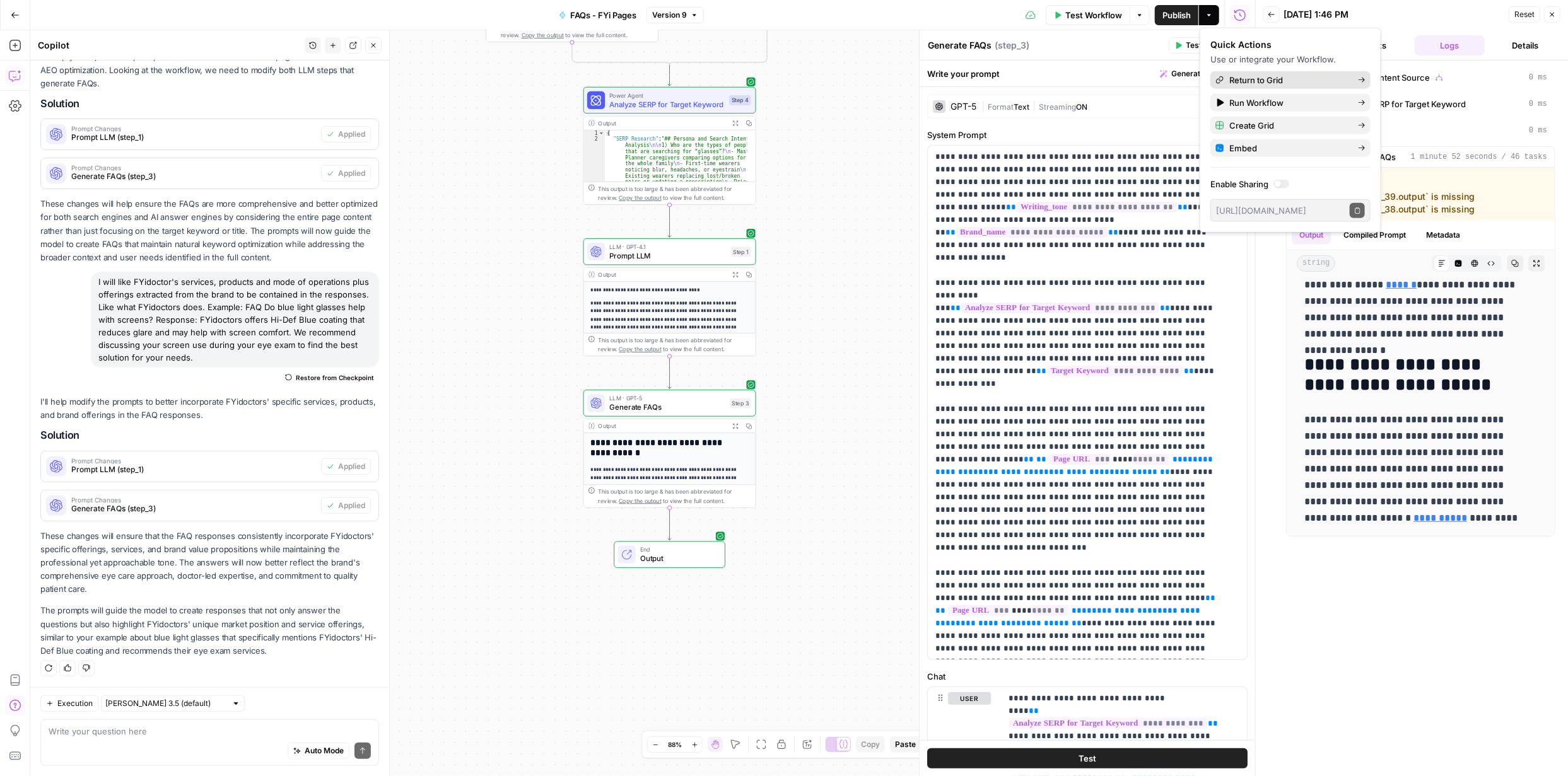
click at [1283, 78] on span "Return to Grid" at bounding box center [1288, 79] width 119 height 12
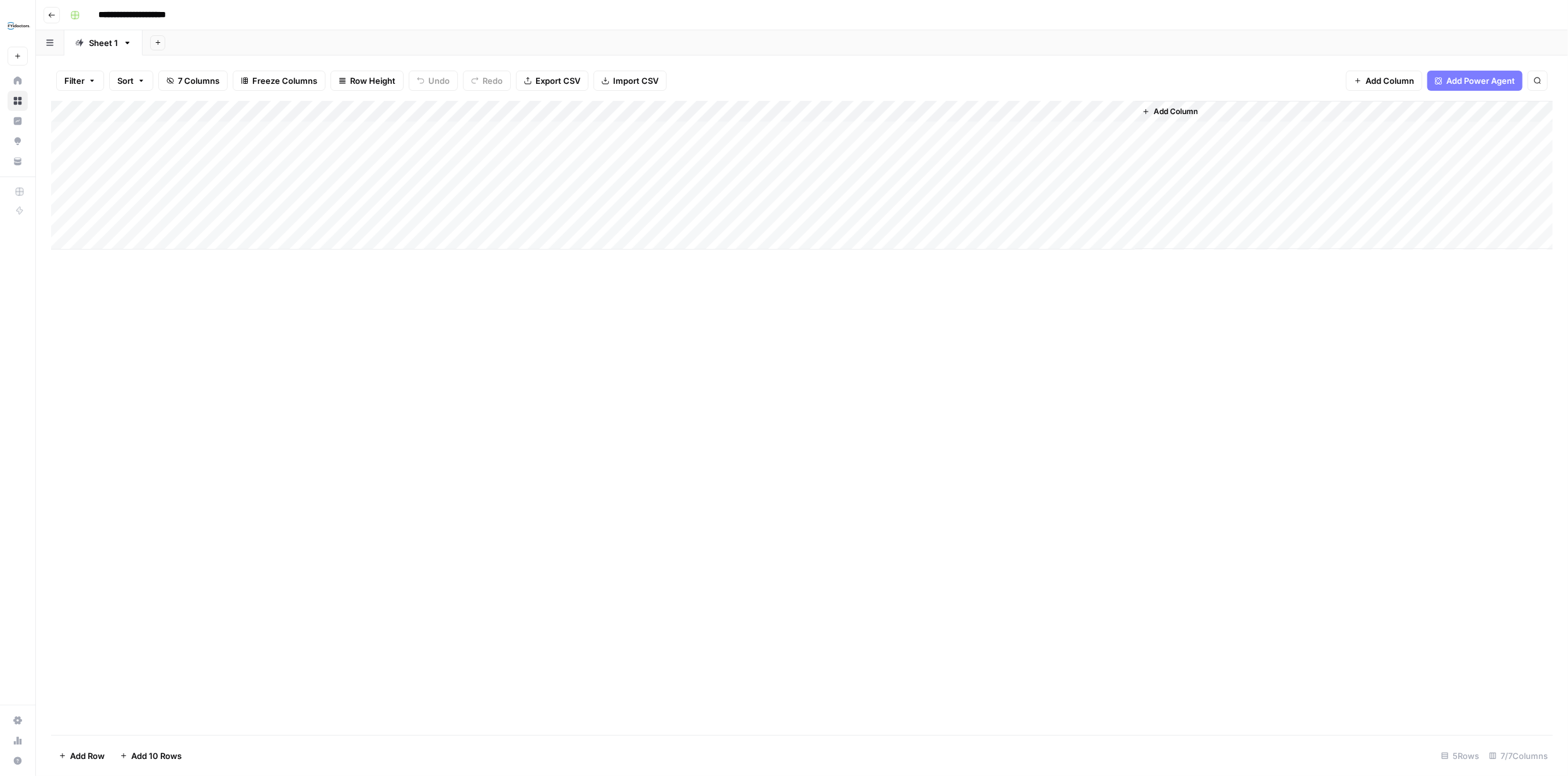
click at [84, 131] on div "Add Column" at bounding box center [802, 175] width 1502 height 149
click at [517, 156] on div "Add Column" at bounding box center [802, 175] width 1502 height 149
click at [521, 157] on div "Add Column" at bounding box center [802, 175] width 1502 height 149
type textarea "**********"
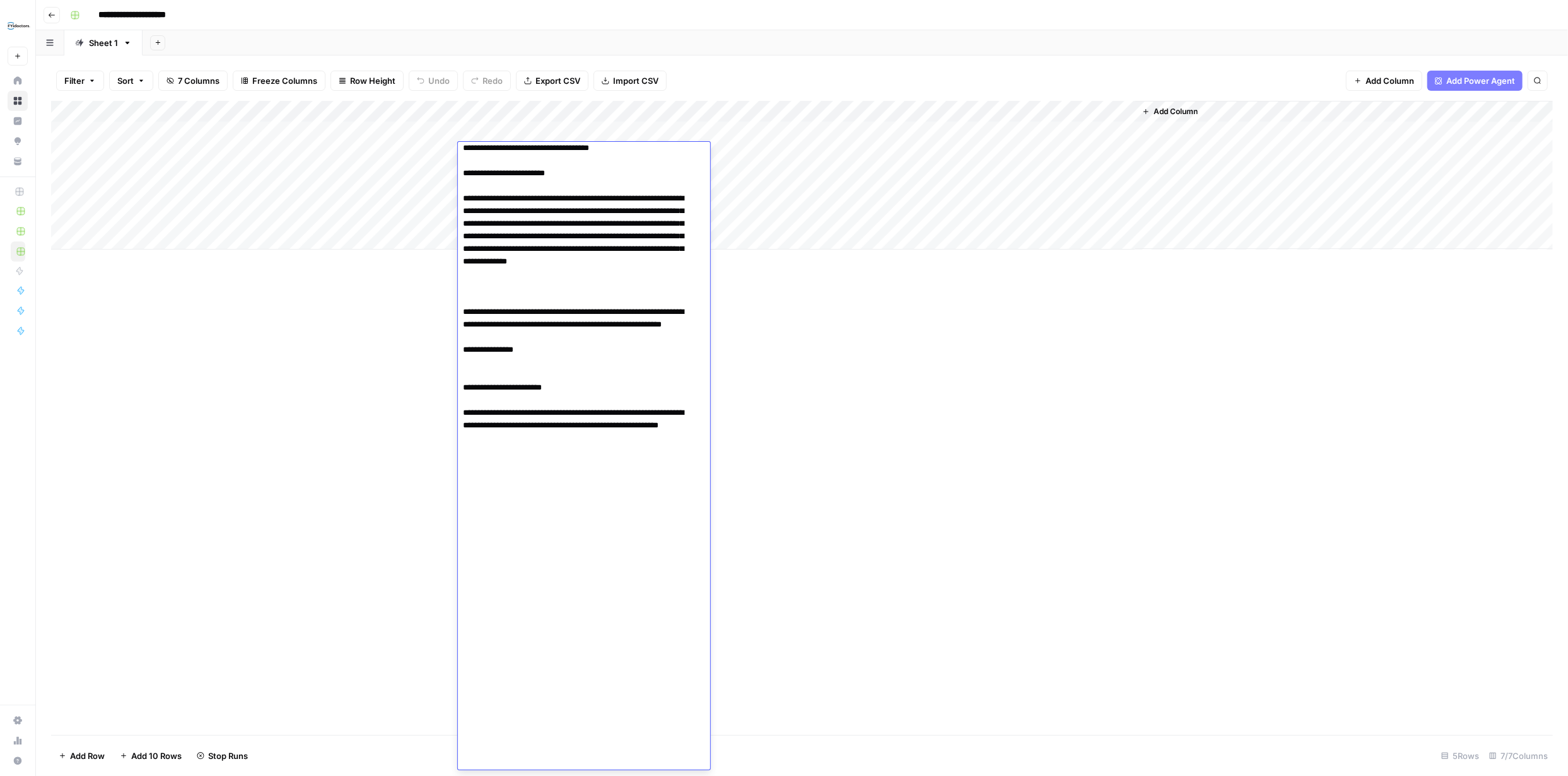
click at [793, 379] on div "Add Column" at bounding box center [802, 418] width 1502 height 635
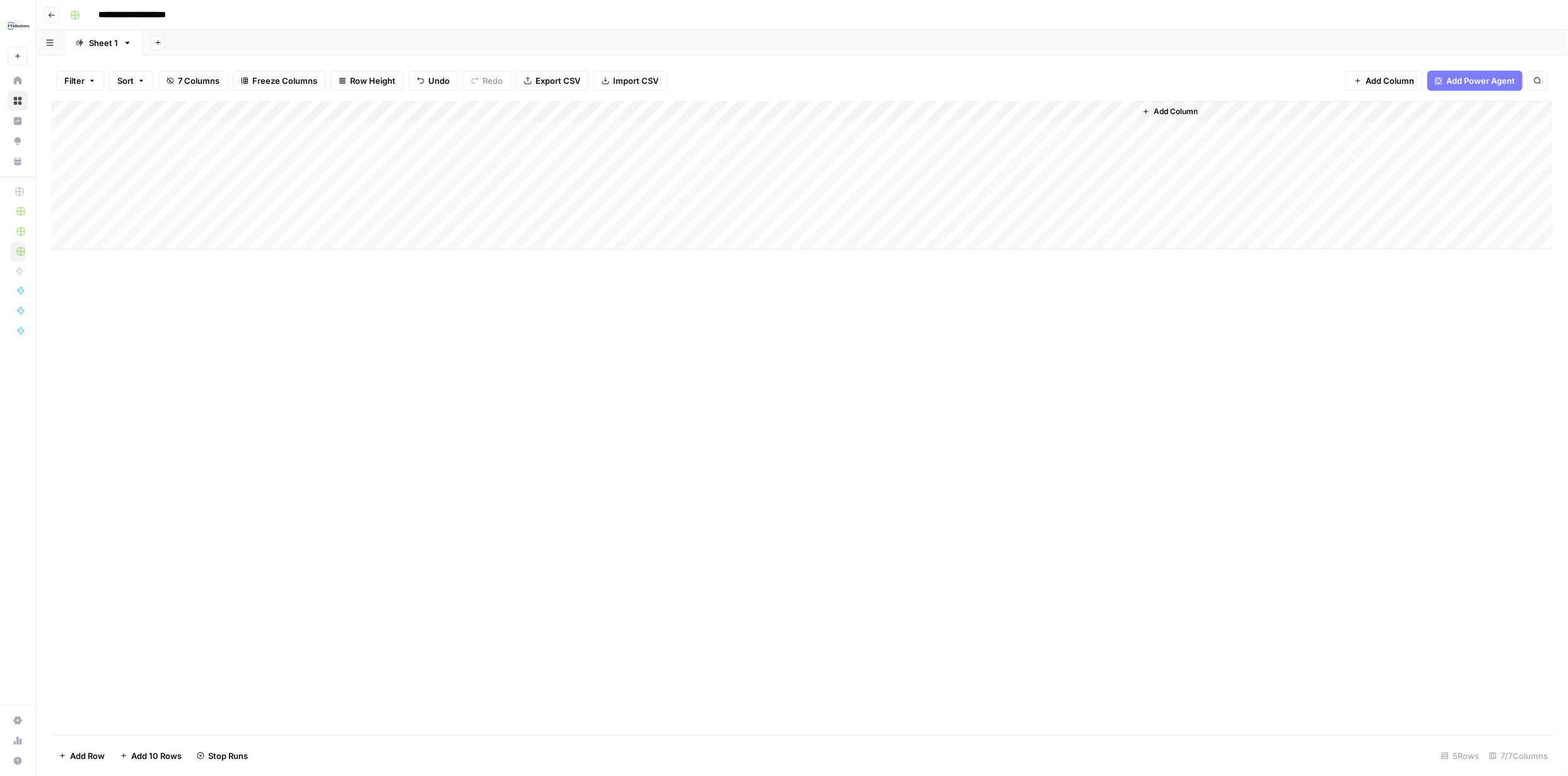
click at [381, 151] on div "Add Column" at bounding box center [802, 175] width 1502 height 149
click at [383, 152] on div "Add Column" at bounding box center [802, 175] width 1502 height 149
type textarea "**********"
click at [463, 400] on div "Add Column" at bounding box center [802, 418] width 1502 height 635
click at [81, 151] on div "Add Column" at bounding box center [802, 175] width 1502 height 149
